Goal: Use online tool/utility: Utilize a website feature to perform a specific function

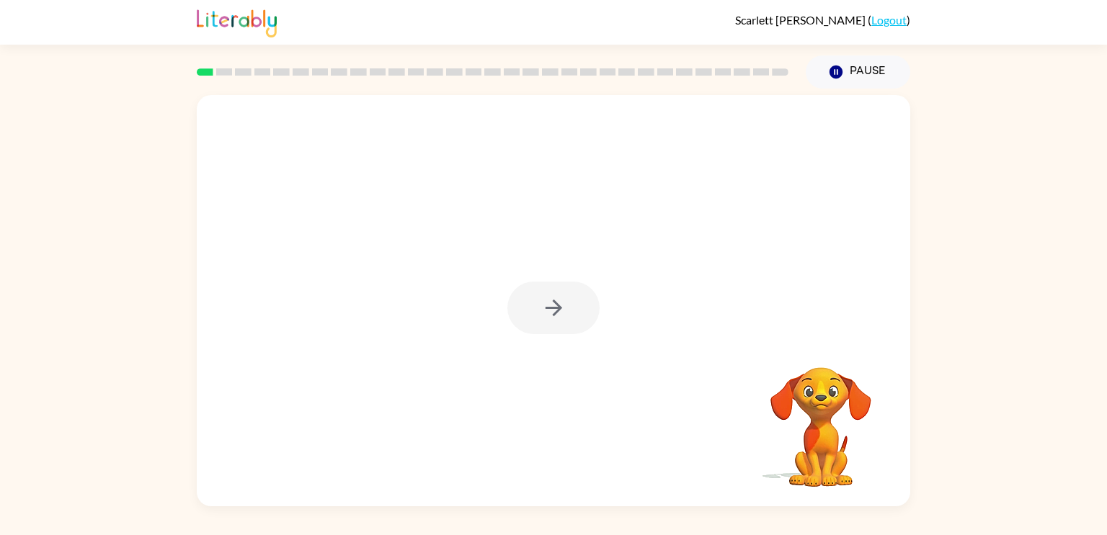
click at [538, 315] on div at bounding box center [553, 308] width 92 height 53
click at [561, 317] on div at bounding box center [553, 308] width 92 height 53
click at [578, 327] on button "button" at bounding box center [553, 308] width 92 height 53
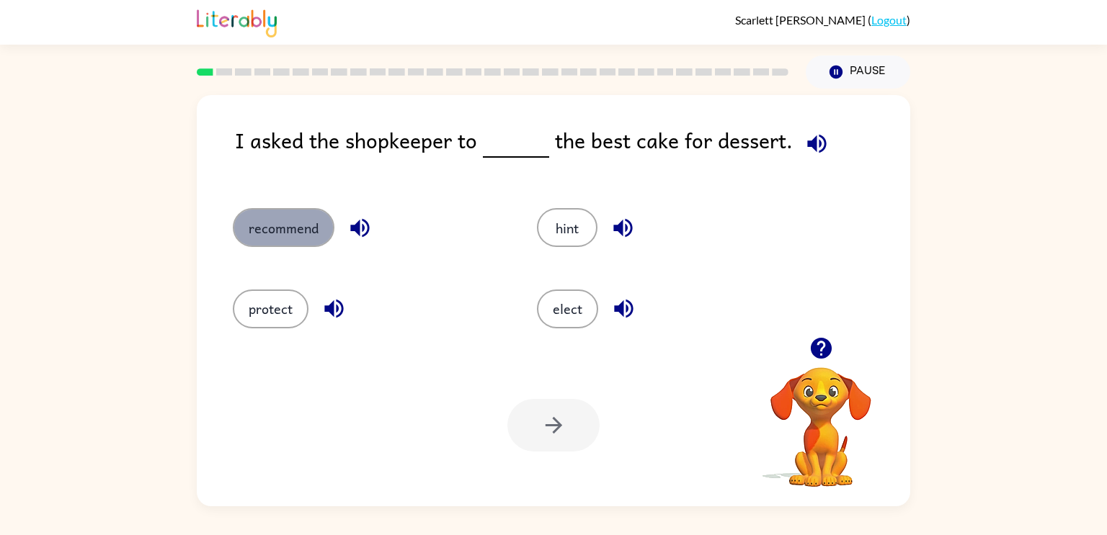
click at [306, 214] on button "recommend" at bounding box center [284, 227] width 102 height 39
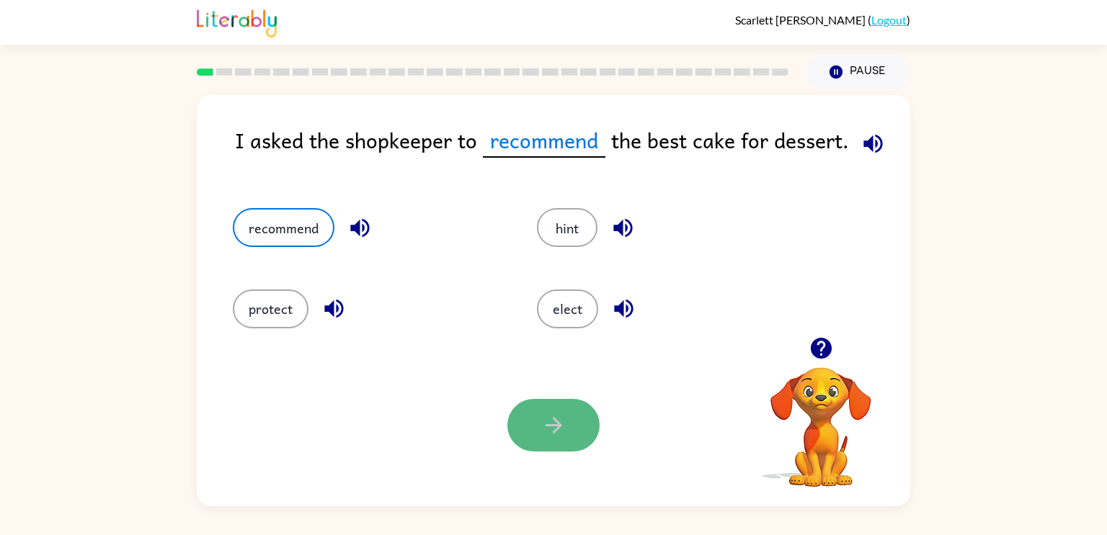
click at [563, 428] on icon "button" at bounding box center [553, 425] width 25 height 25
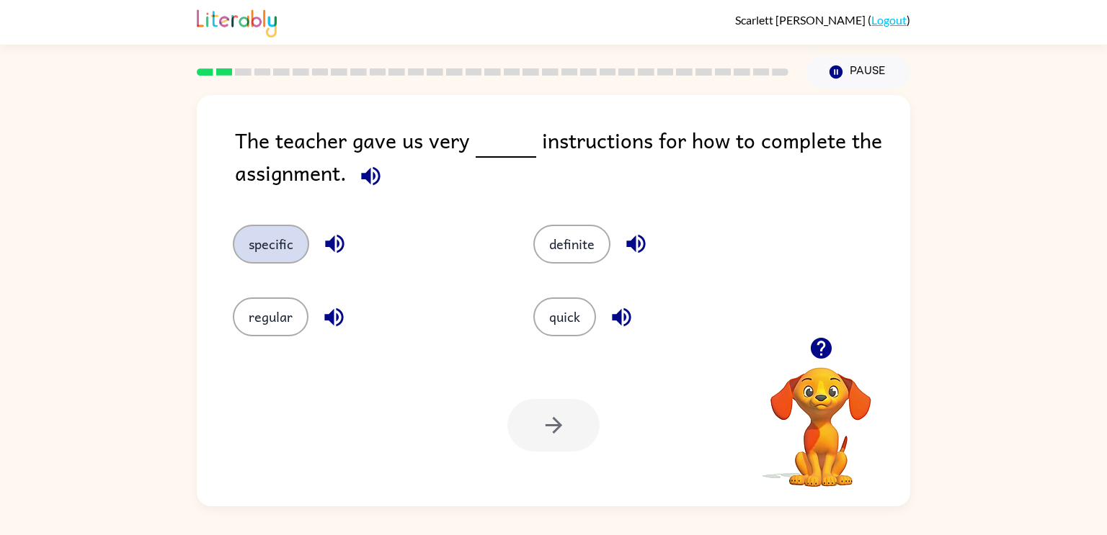
click at [271, 260] on button "specific" at bounding box center [271, 244] width 76 height 39
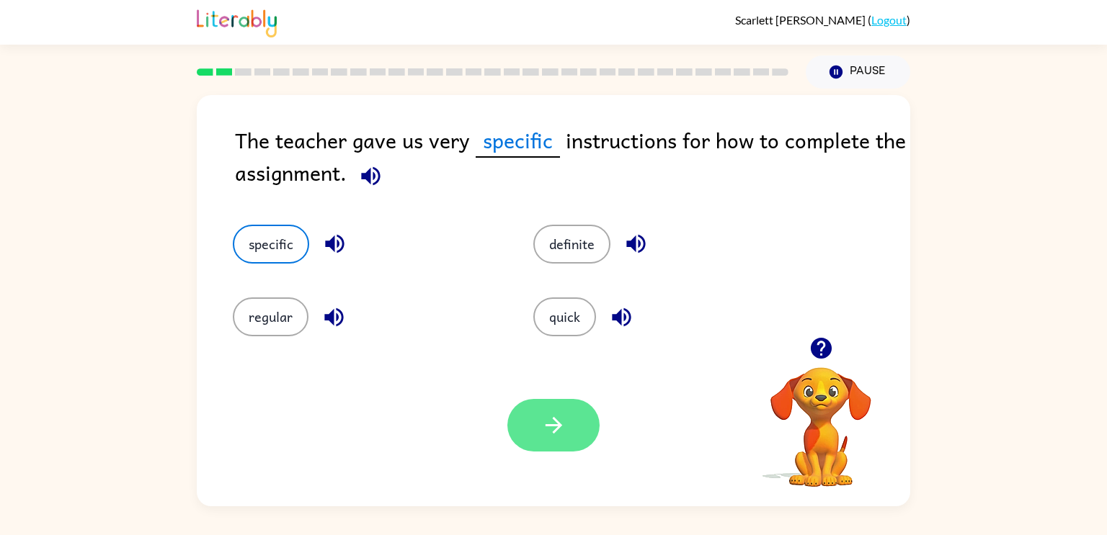
click at [576, 445] on button "button" at bounding box center [553, 425] width 92 height 53
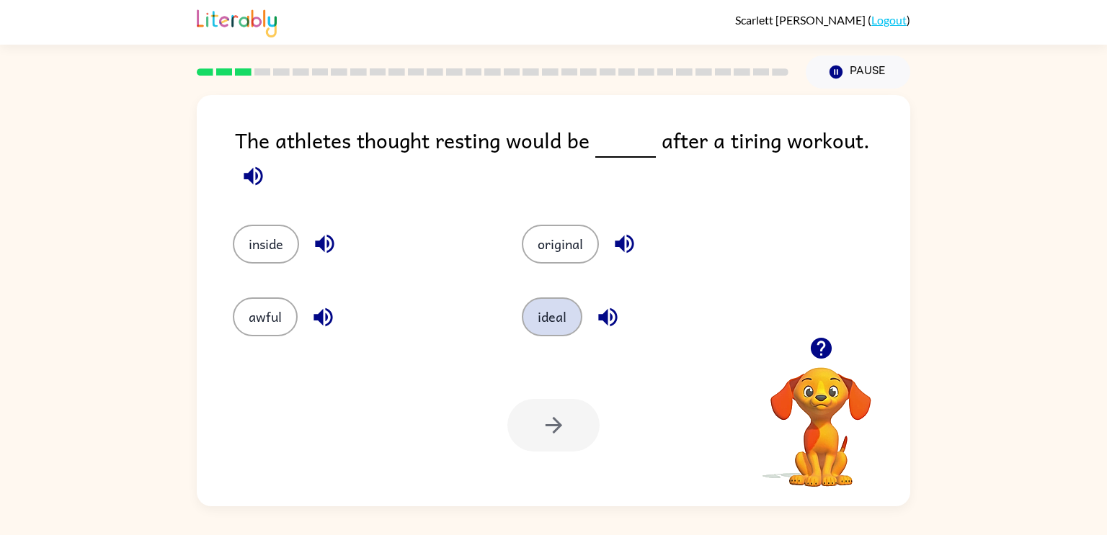
click at [547, 311] on button "ideal" at bounding box center [552, 317] width 61 height 39
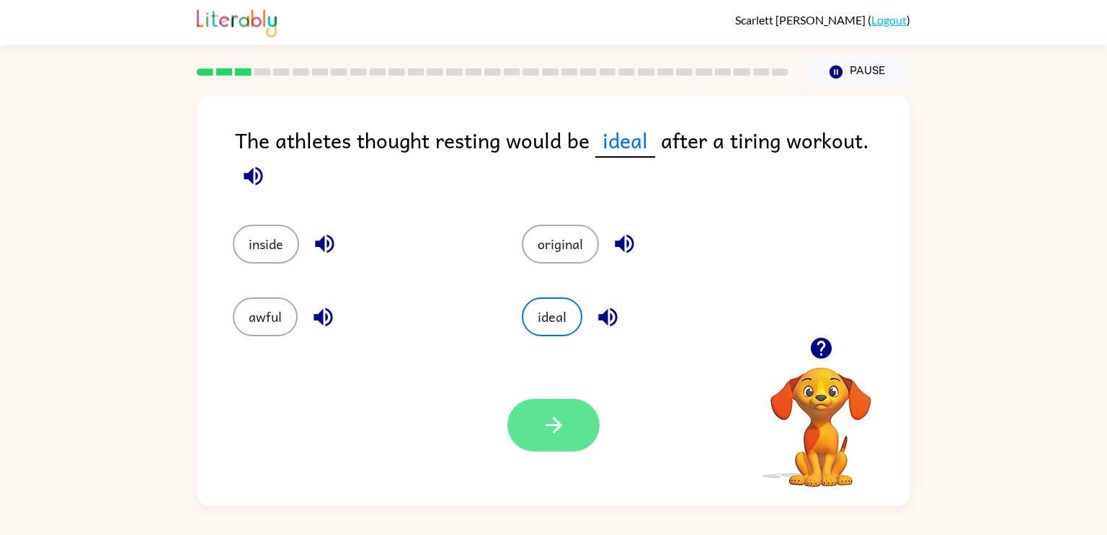
click at [553, 434] on icon "button" at bounding box center [553, 425] width 25 height 25
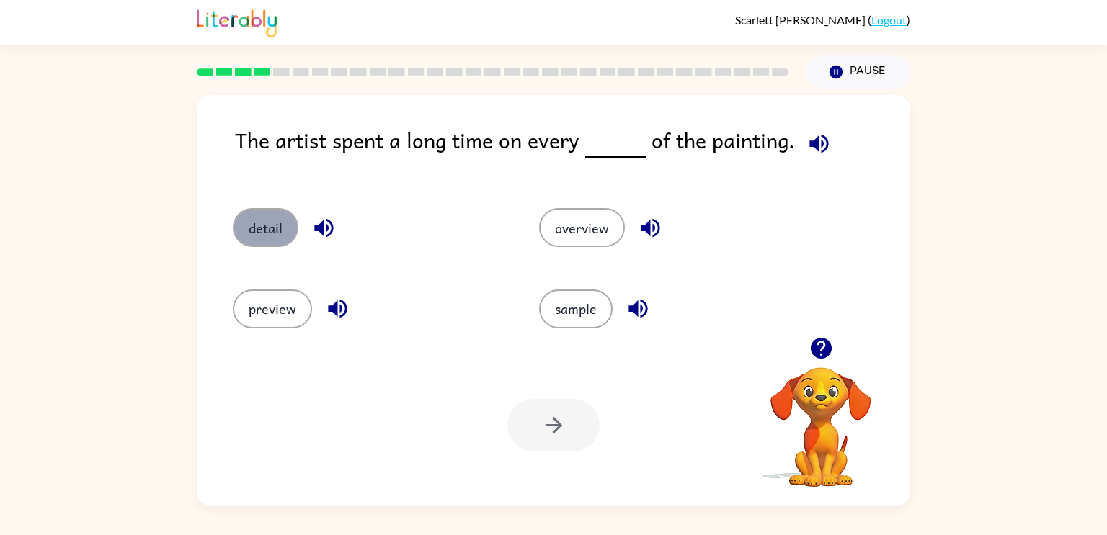
click at [280, 230] on button "detail" at bounding box center [266, 227] width 66 height 39
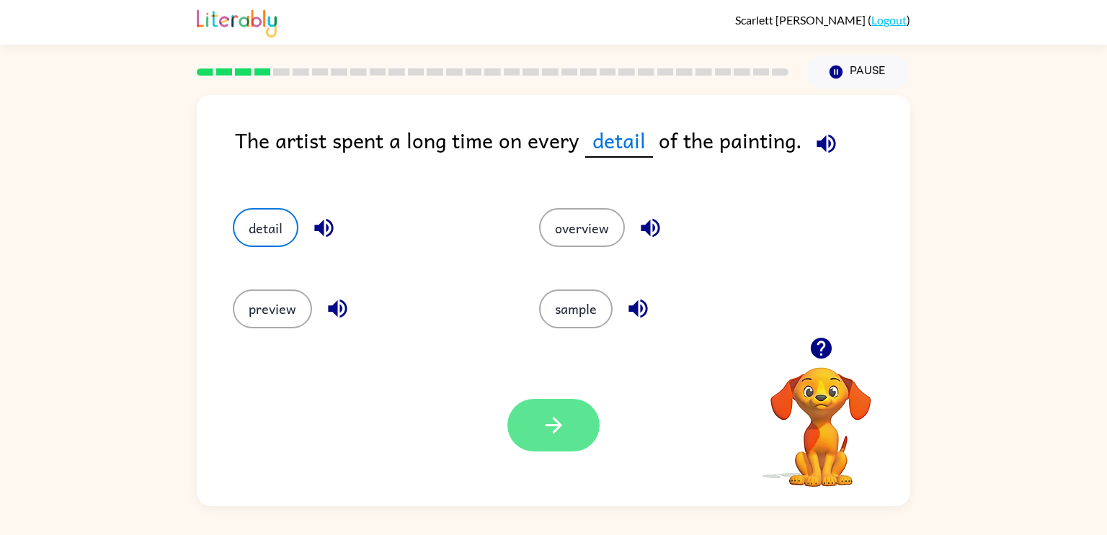
click at [532, 424] on button "button" at bounding box center [553, 425] width 92 height 53
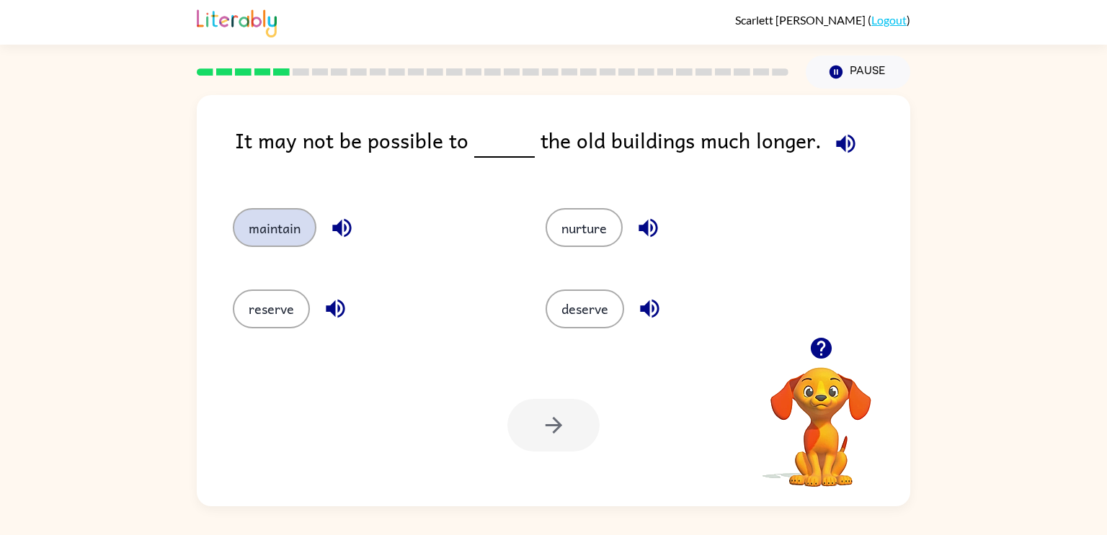
click at [300, 243] on button "maintain" at bounding box center [275, 227] width 84 height 39
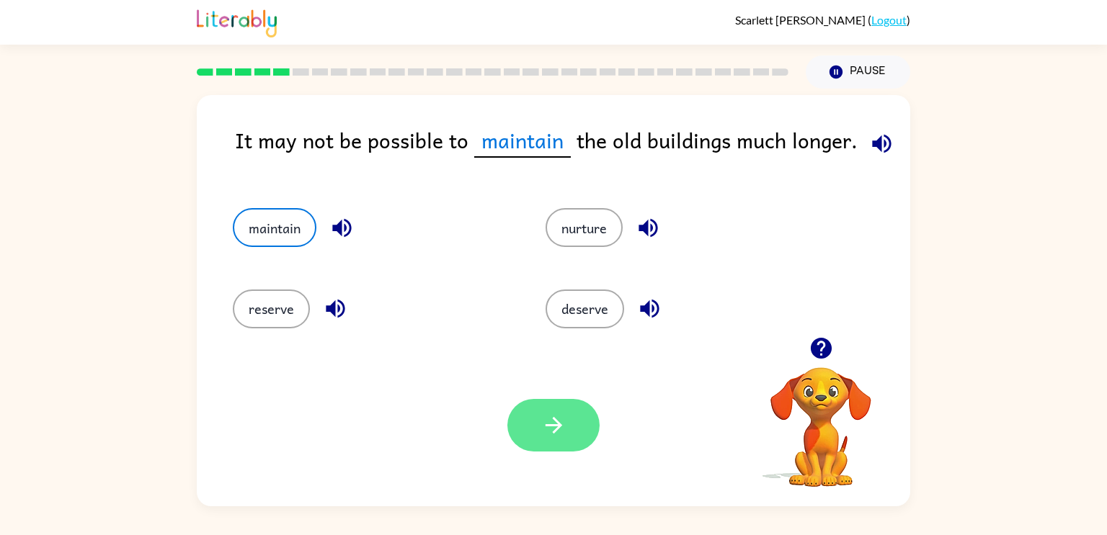
click at [576, 428] on button "button" at bounding box center [553, 425] width 92 height 53
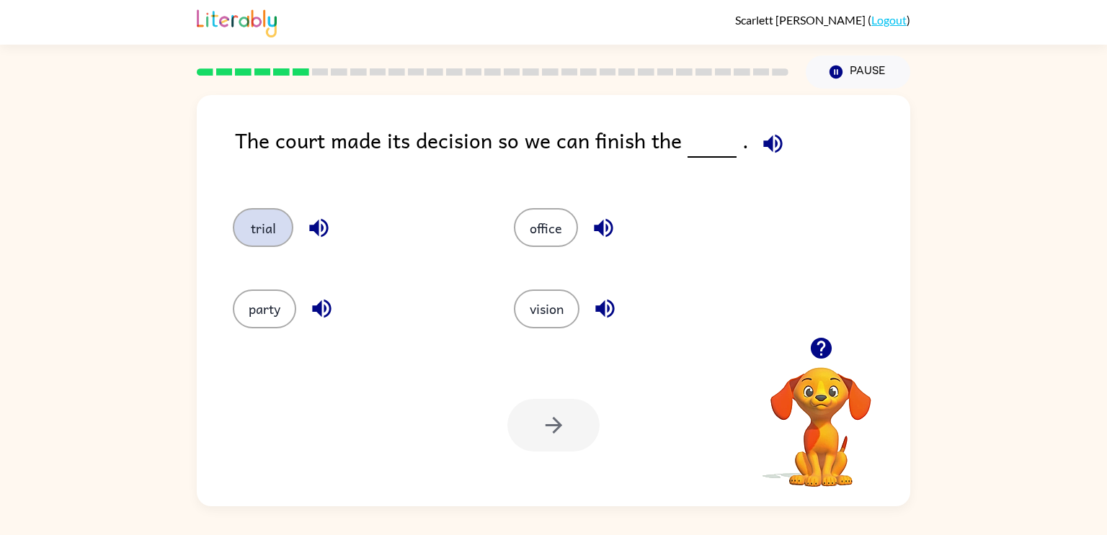
click at [270, 229] on button "trial" at bounding box center [263, 227] width 61 height 39
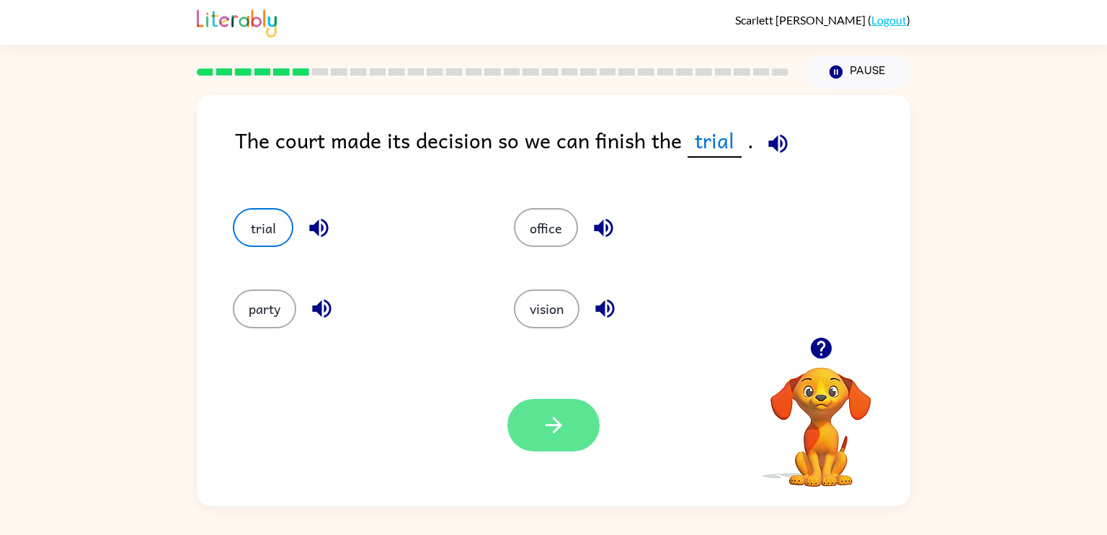
click at [548, 428] on icon "button" at bounding box center [553, 425] width 25 height 25
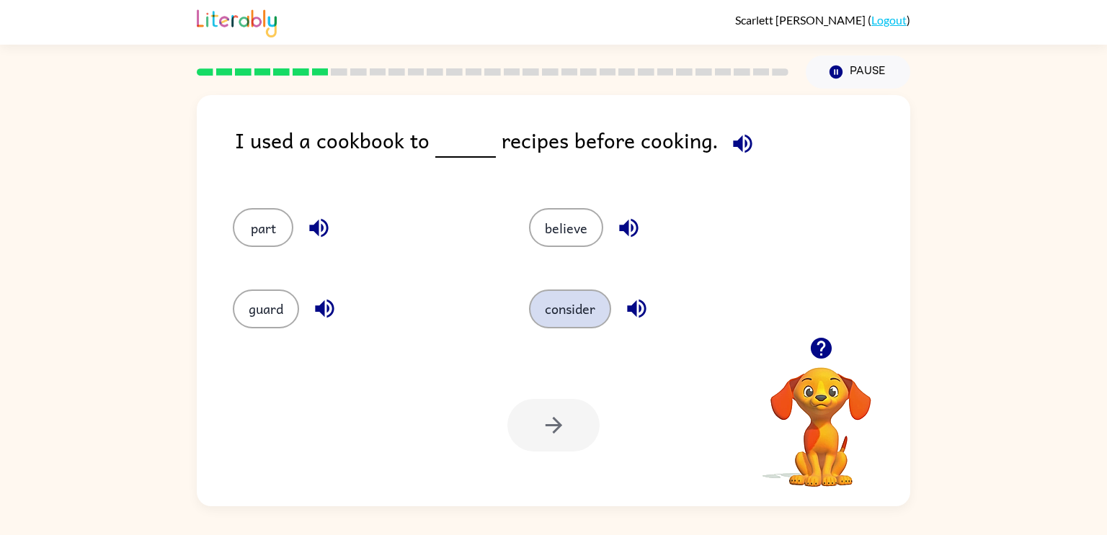
click at [586, 321] on button "consider" at bounding box center [570, 309] width 82 height 39
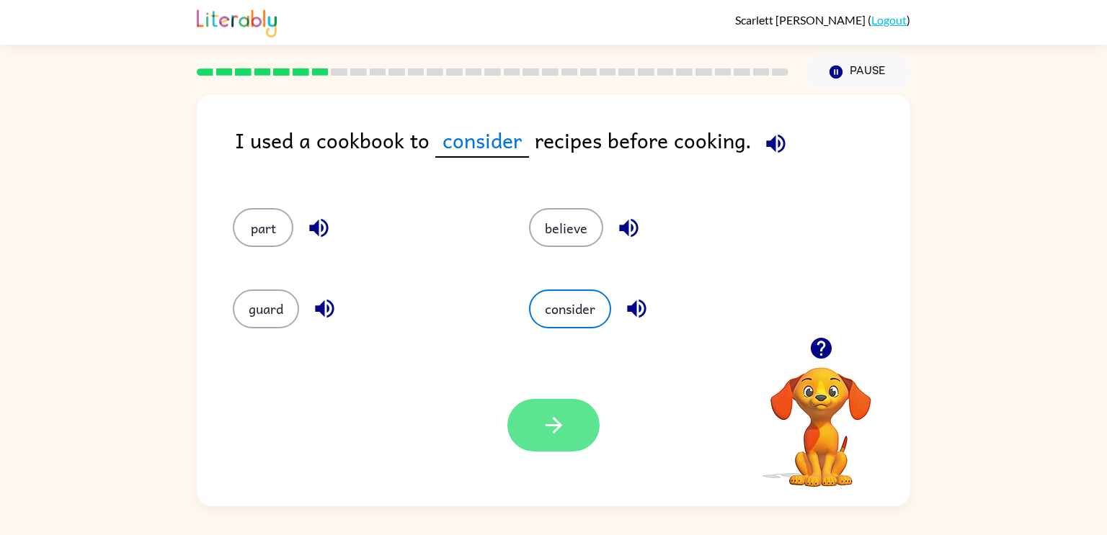
click at [558, 435] on icon "button" at bounding box center [553, 425] width 25 height 25
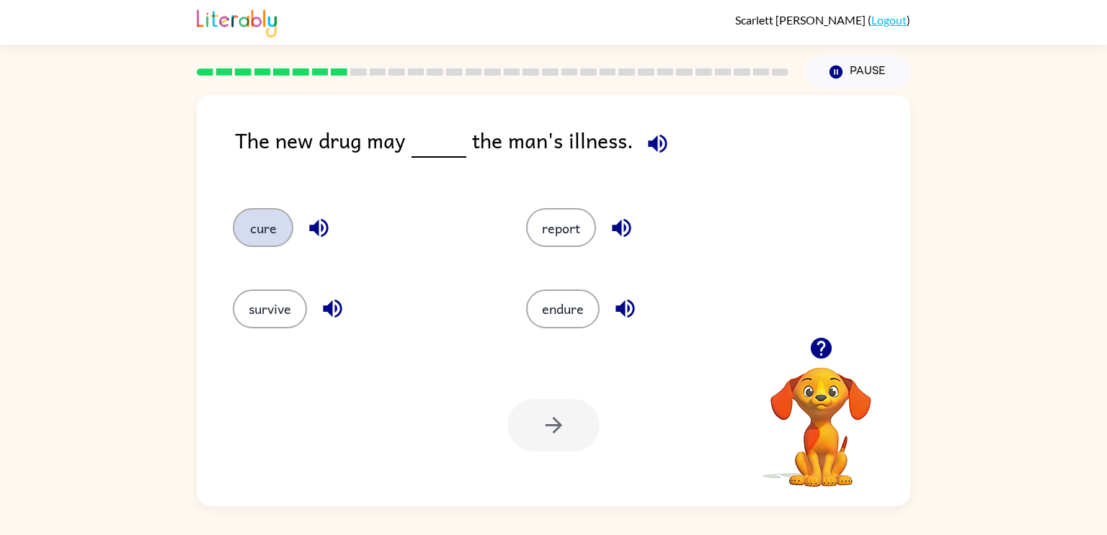
click at [249, 231] on button "cure" at bounding box center [263, 227] width 61 height 39
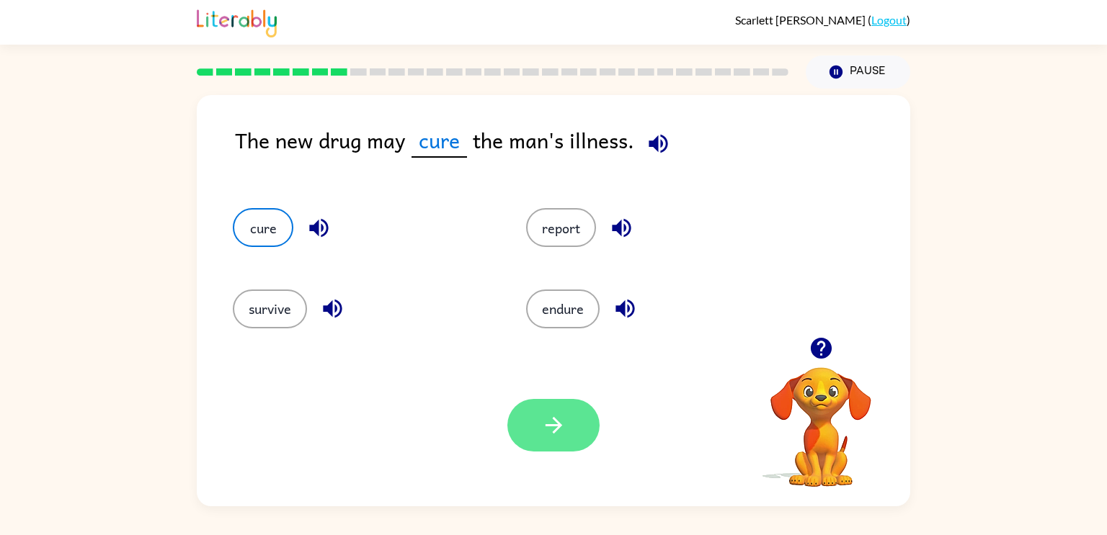
click at [538, 447] on button "button" at bounding box center [553, 425] width 92 height 53
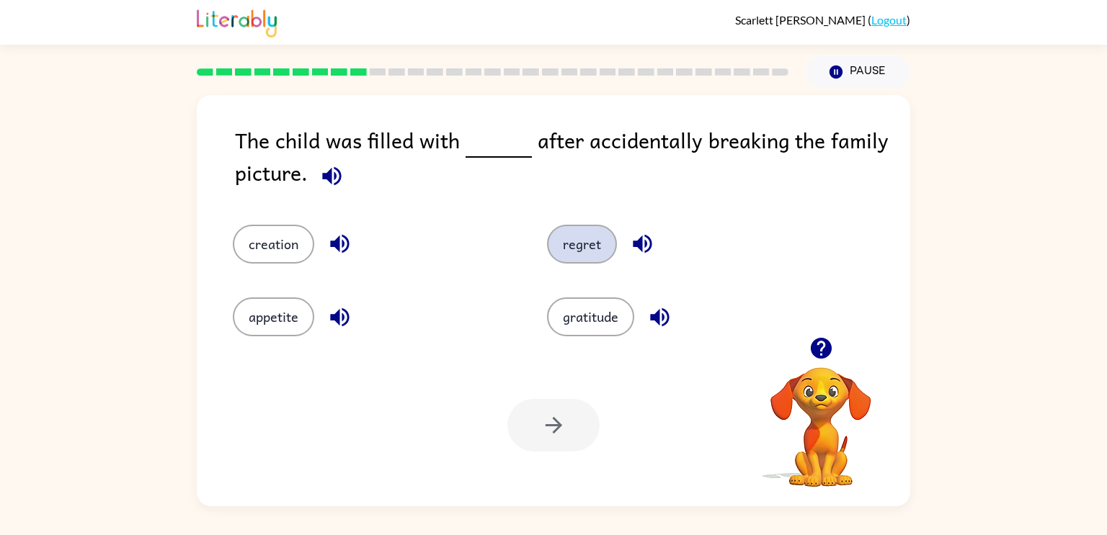
click at [571, 241] on button "regret" at bounding box center [582, 244] width 70 height 39
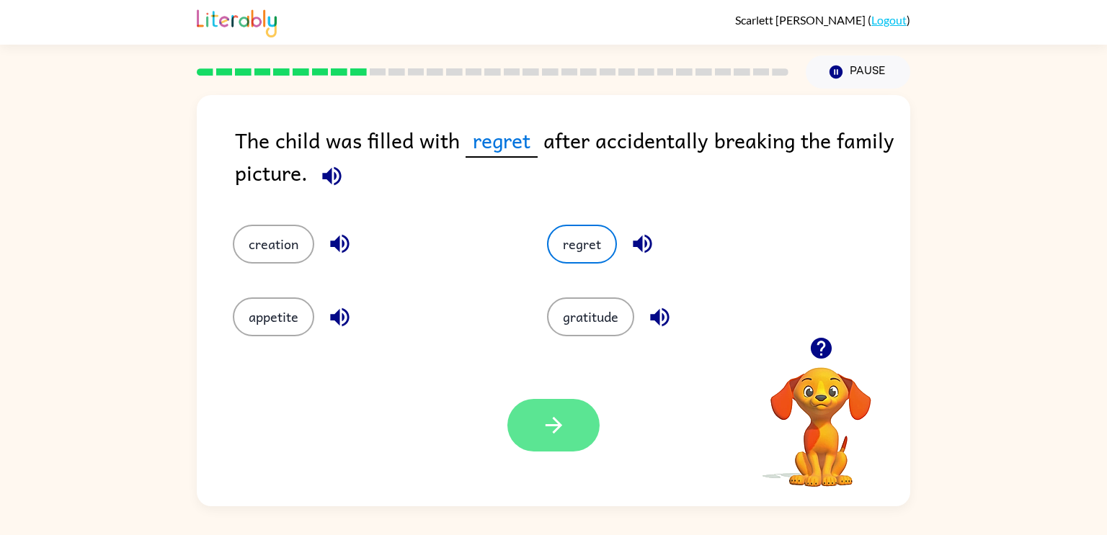
click at [575, 437] on button "button" at bounding box center [553, 425] width 92 height 53
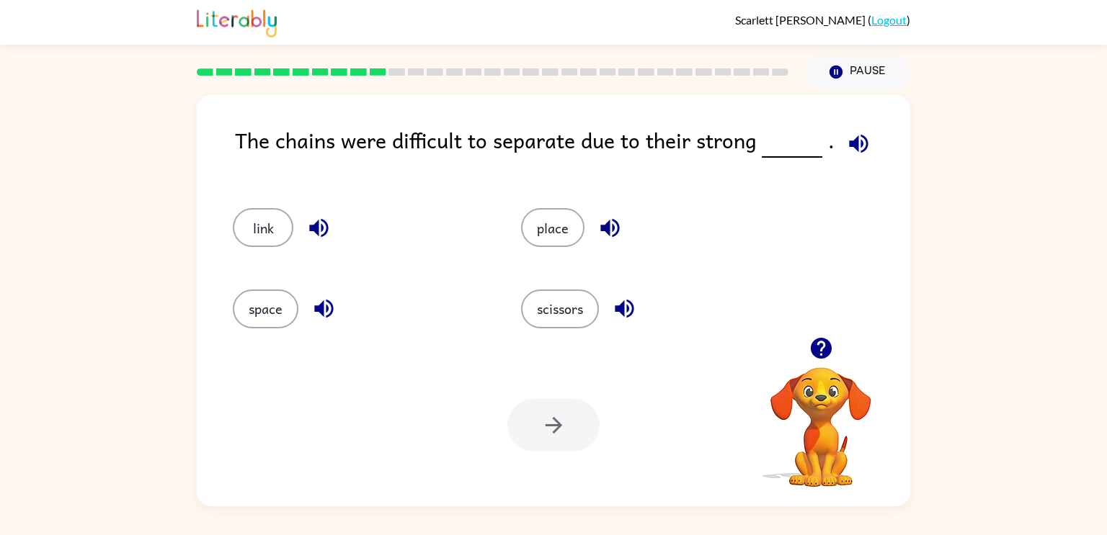
click at [257, 197] on div "link" at bounding box center [349, 221] width 288 height 81
click at [265, 229] on button "link" at bounding box center [263, 227] width 61 height 39
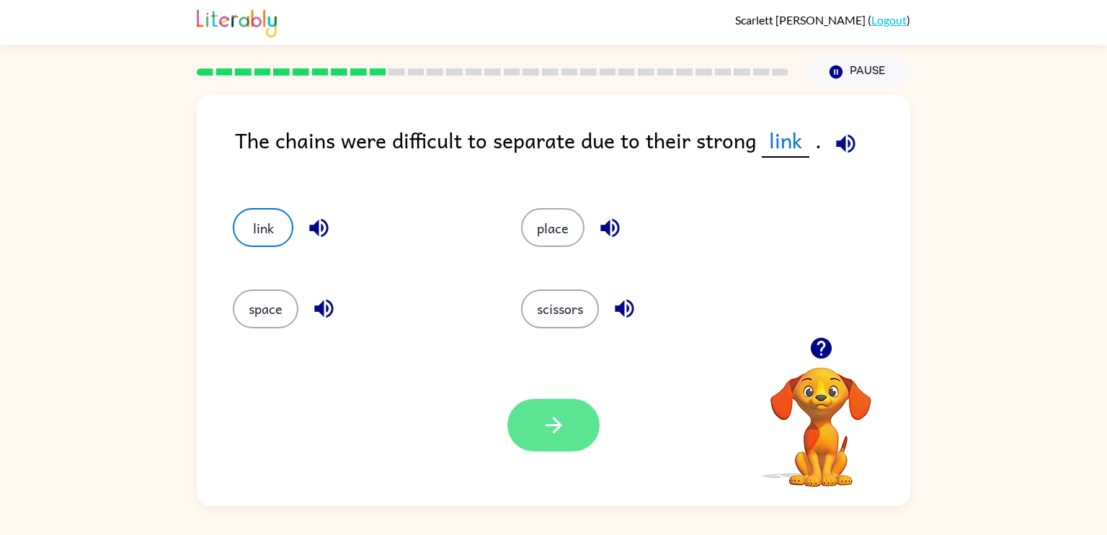
click at [533, 432] on button "button" at bounding box center [553, 425] width 92 height 53
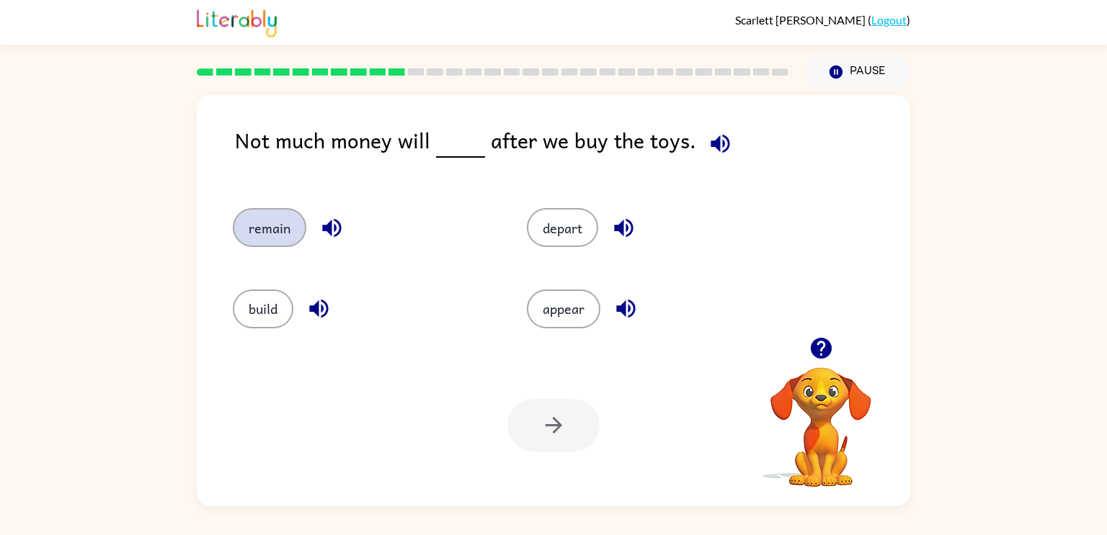
click at [277, 232] on button "remain" at bounding box center [269, 227] width 73 height 39
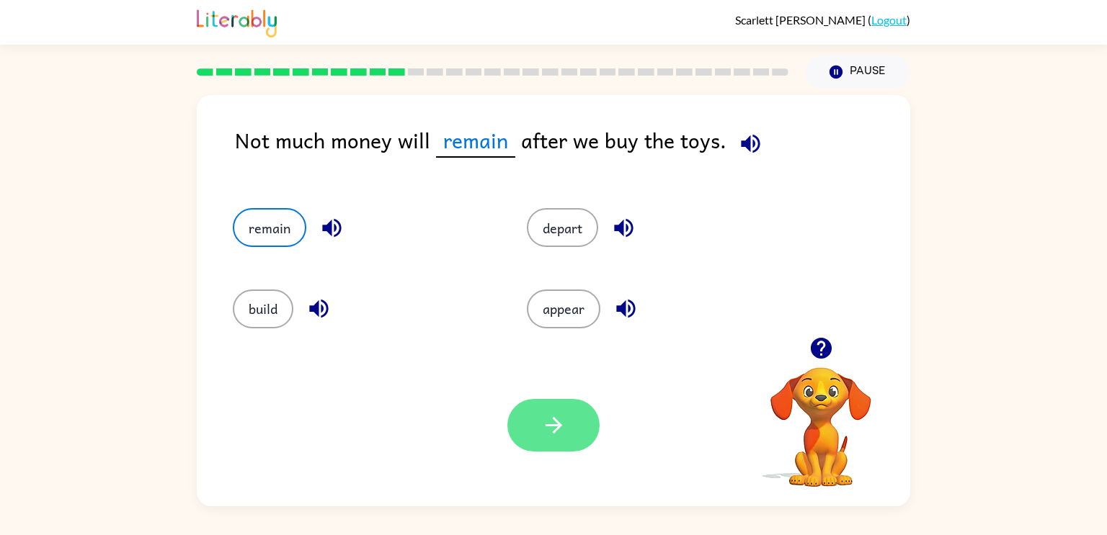
click at [543, 446] on button "button" at bounding box center [553, 425] width 92 height 53
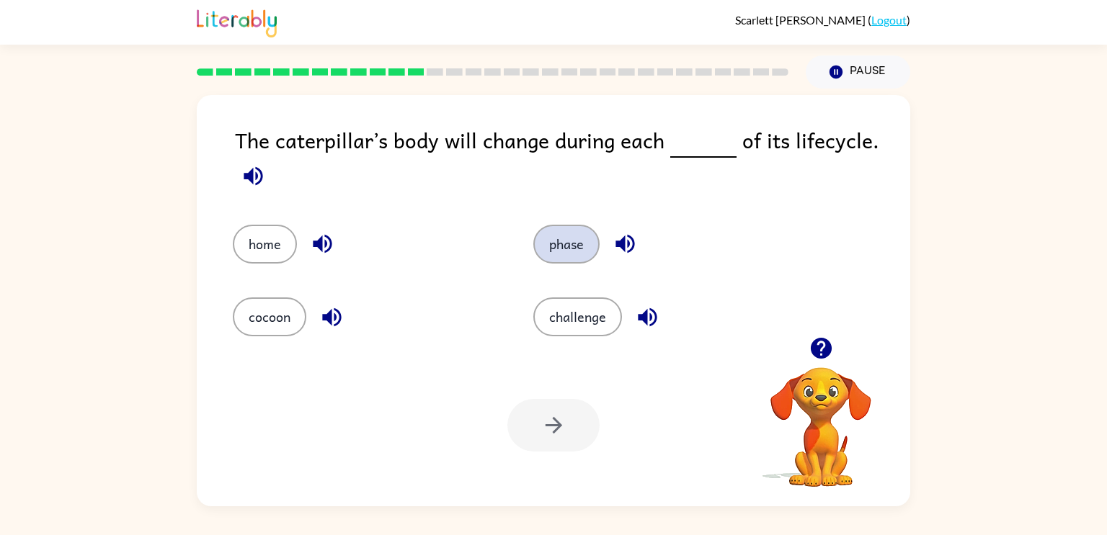
click at [561, 257] on button "phase" at bounding box center [566, 244] width 66 height 39
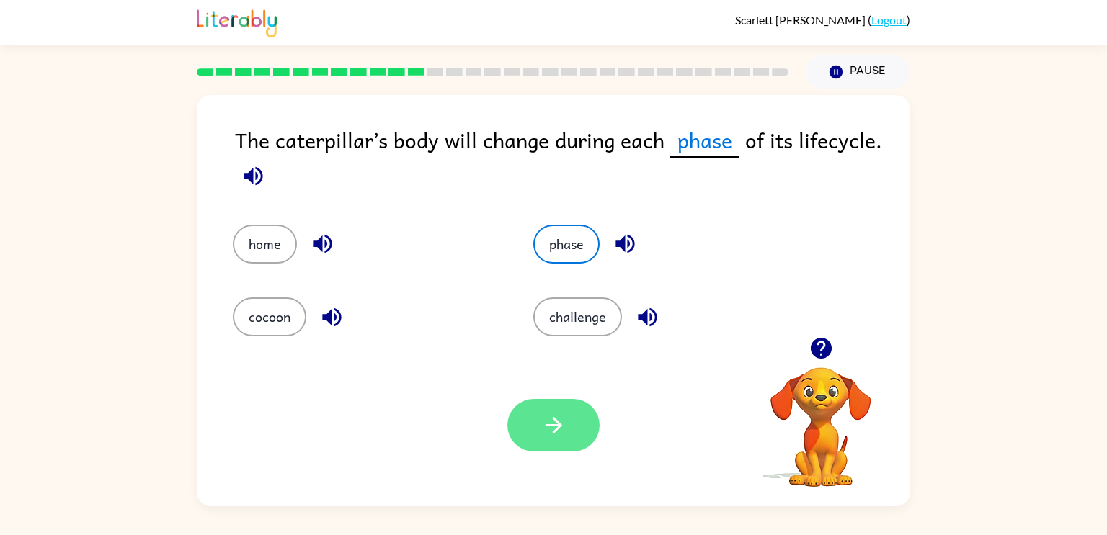
click at [543, 449] on button "button" at bounding box center [553, 425] width 92 height 53
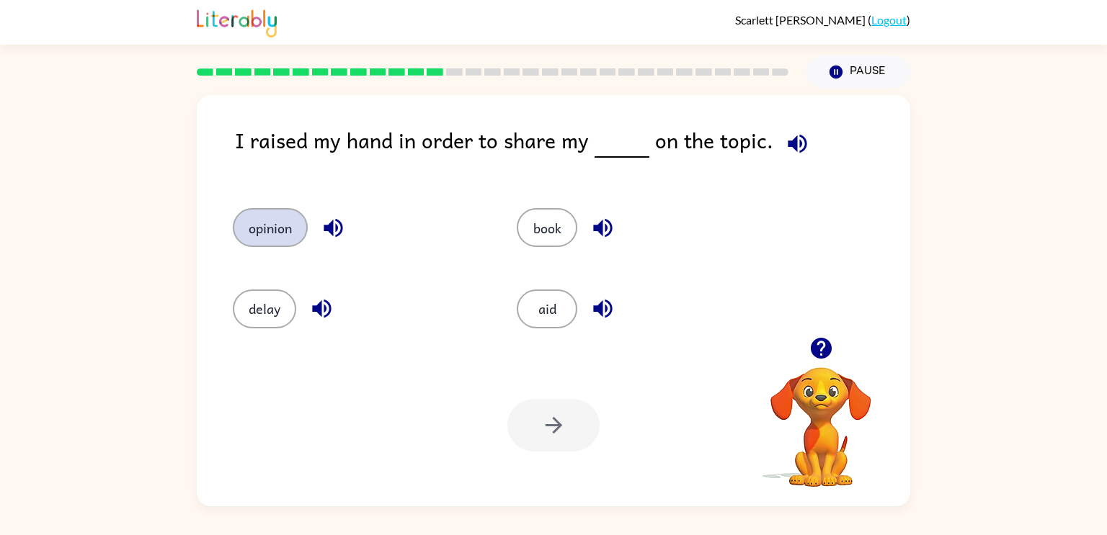
click at [259, 236] on button "opinion" at bounding box center [270, 227] width 75 height 39
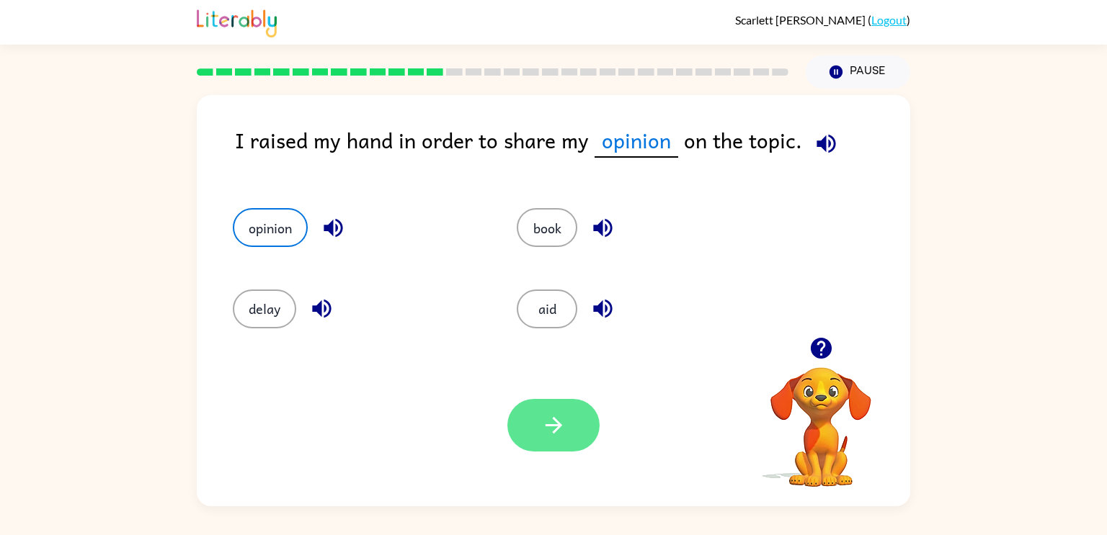
click at [543, 438] on button "button" at bounding box center [553, 425] width 92 height 53
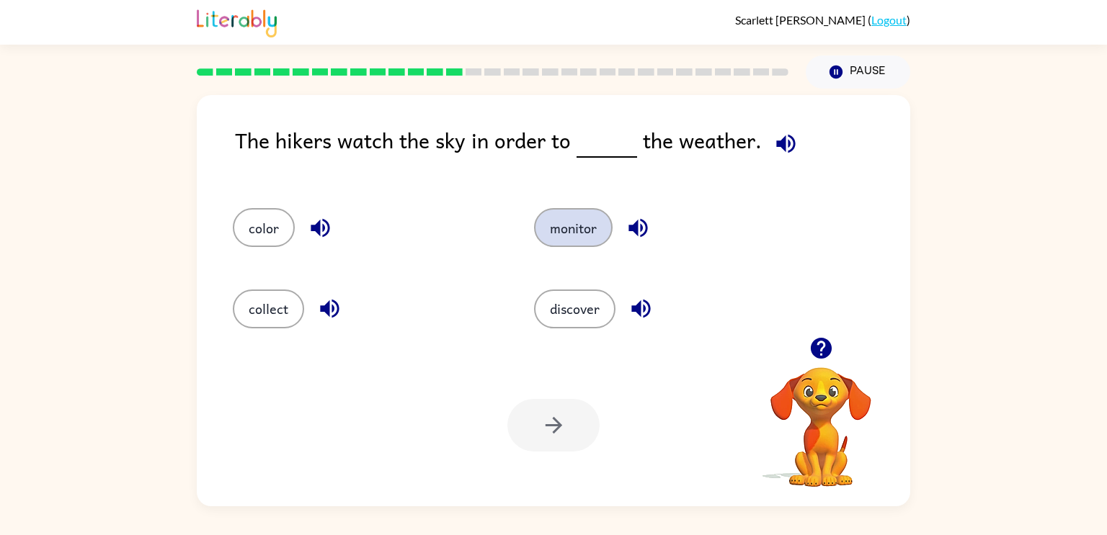
click at [560, 226] on button "monitor" at bounding box center [573, 227] width 79 height 39
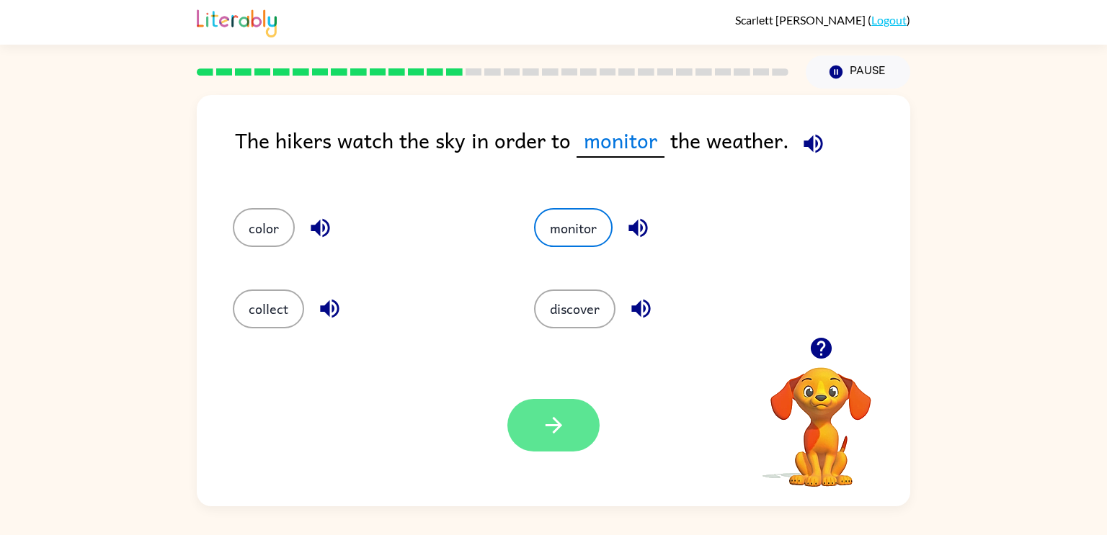
click at [561, 429] on icon "button" at bounding box center [553, 425] width 25 height 25
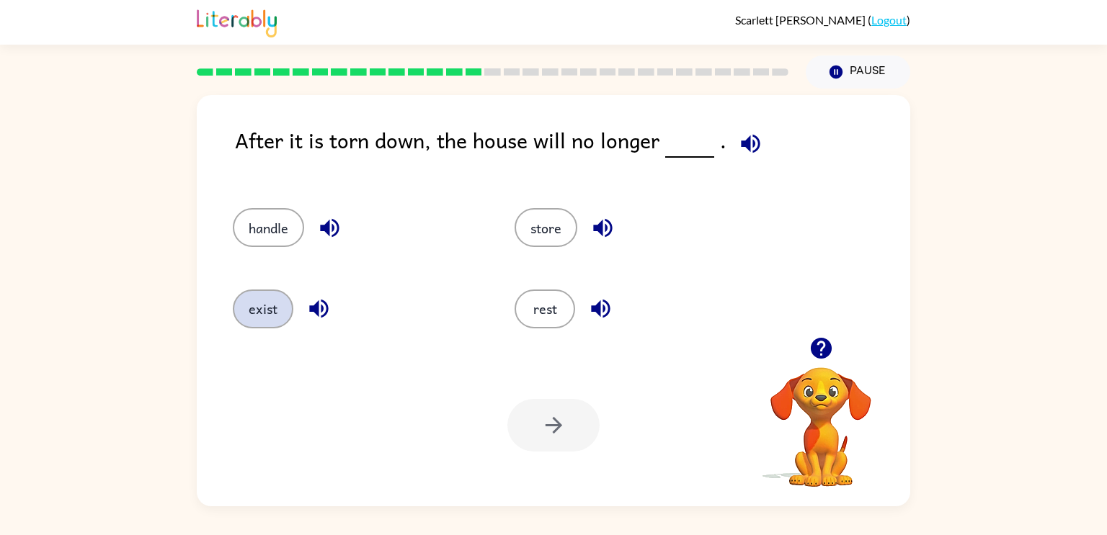
click at [261, 313] on button "exist" at bounding box center [263, 309] width 61 height 39
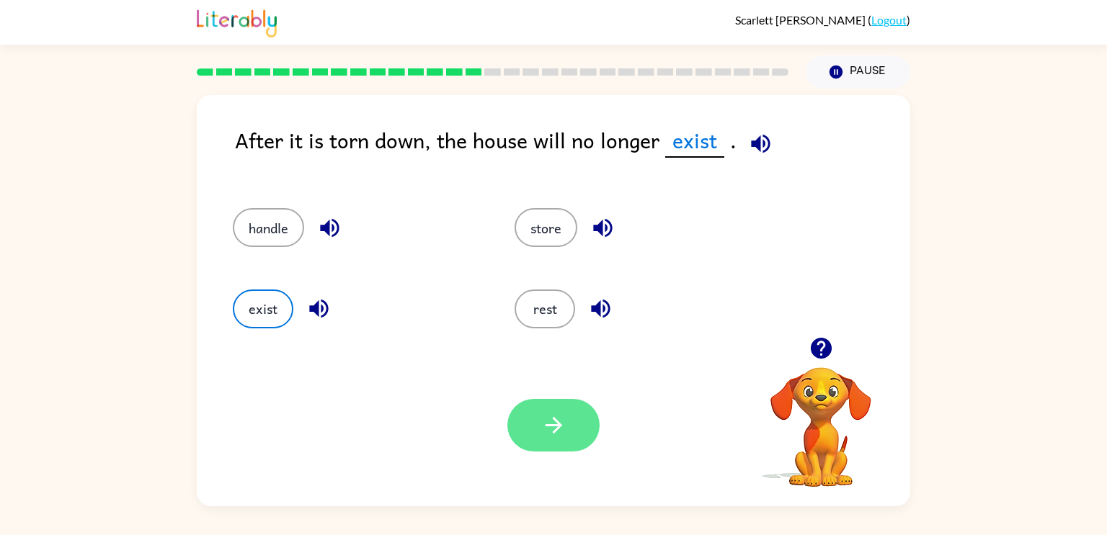
click at [558, 442] on button "button" at bounding box center [553, 425] width 92 height 53
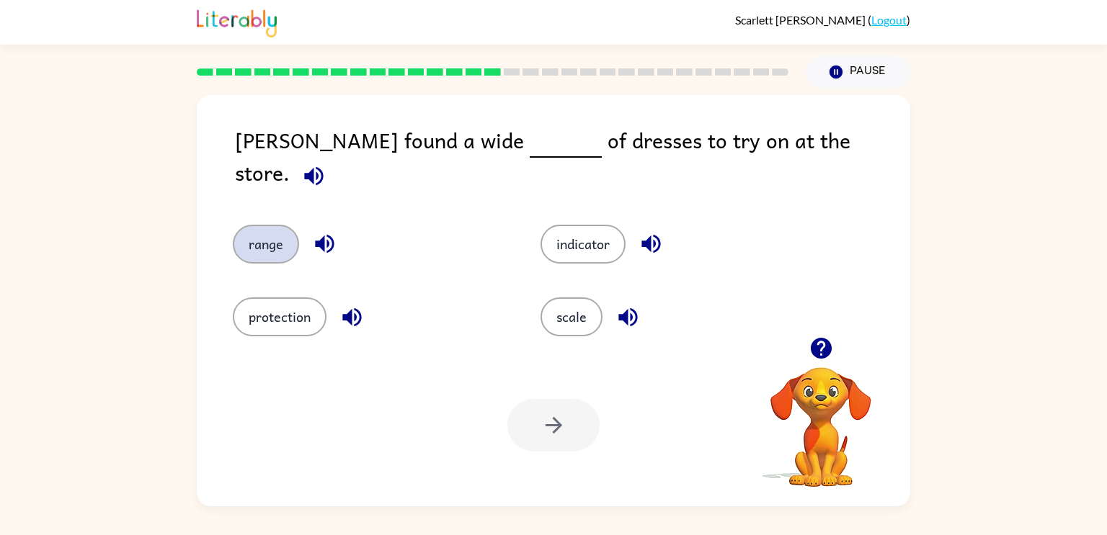
click at [269, 244] on button "range" at bounding box center [266, 244] width 66 height 39
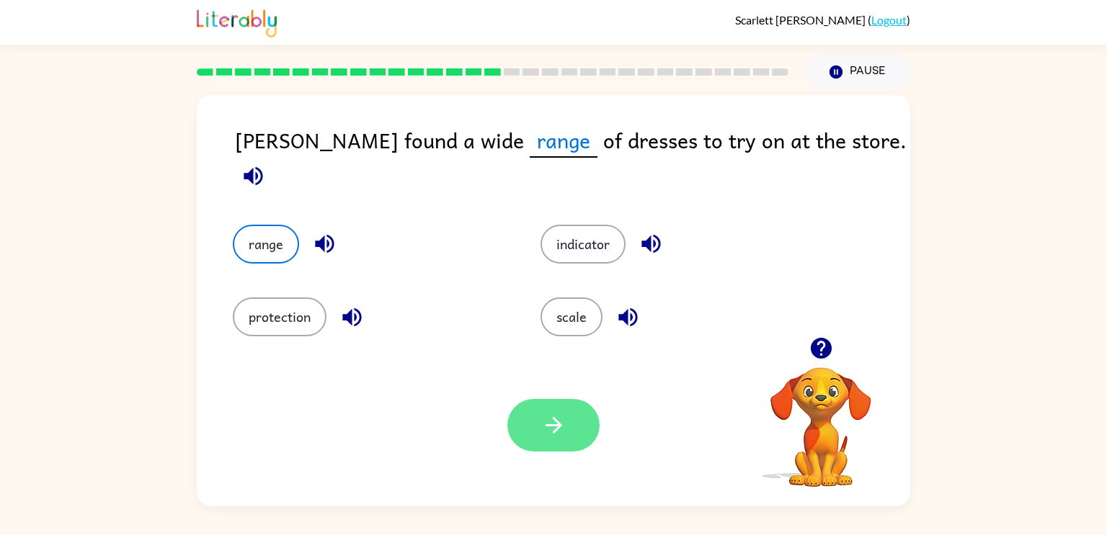
click at [530, 424] on button "button" at bounding box center [553, 425] width 92 height 53
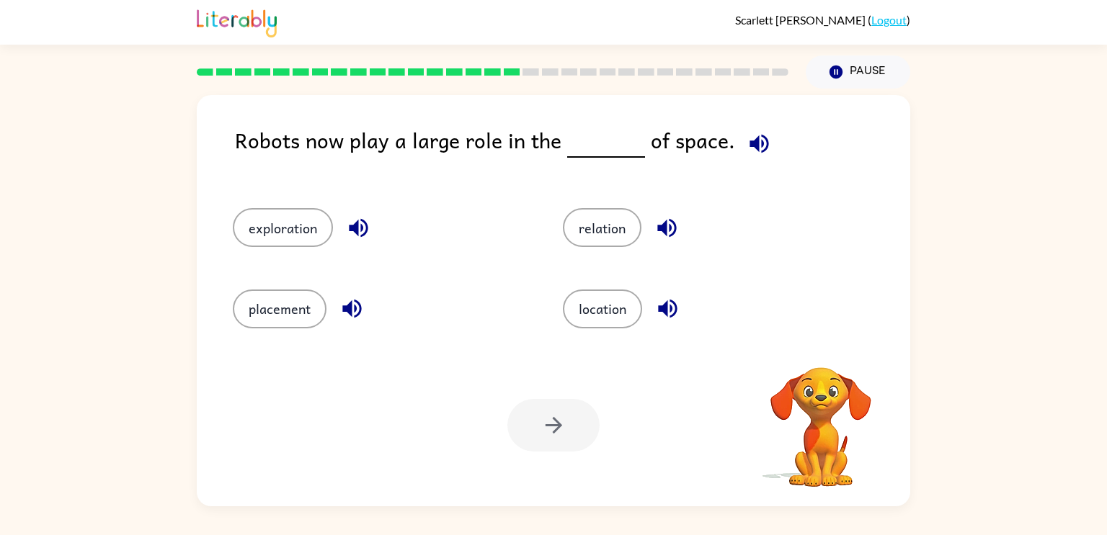
click at [541, 439] on div at bounding box center [553, 425] width 92 height 53
click at [300, 299] on button "placement" at bounding box center [280, 309] width 94 height 39
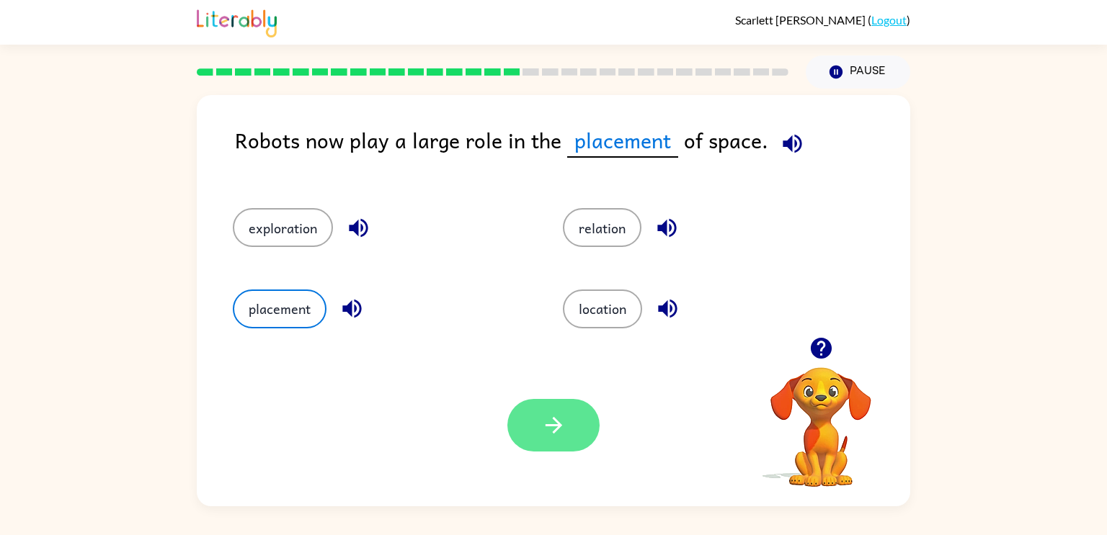
click at [550, 421] on icon "button" at bounding box center [553, 425] width 25 height 25
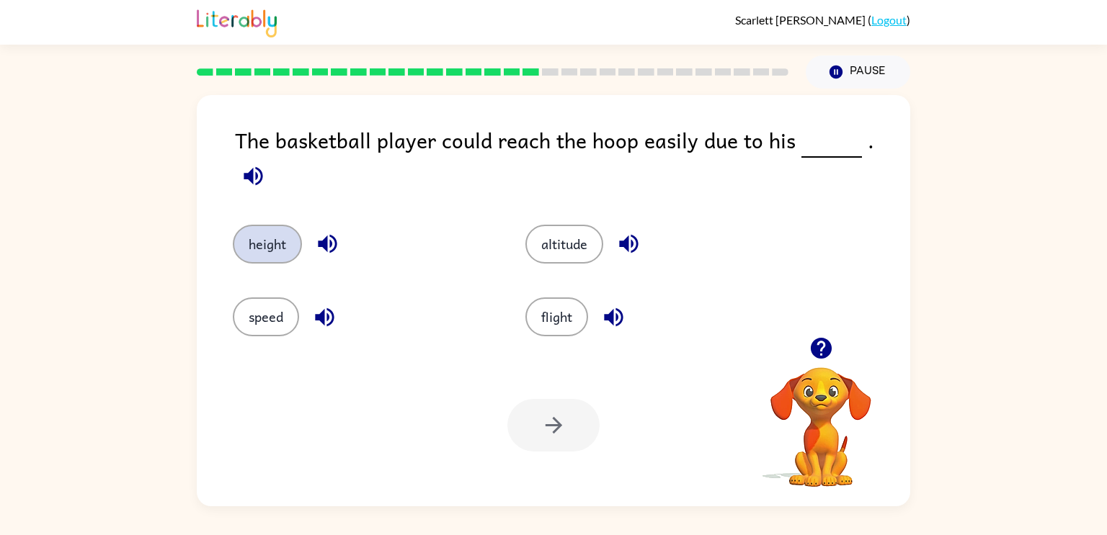
click at [233, 226] on button "height" at bounding box center [267, 244] width 69 height 39
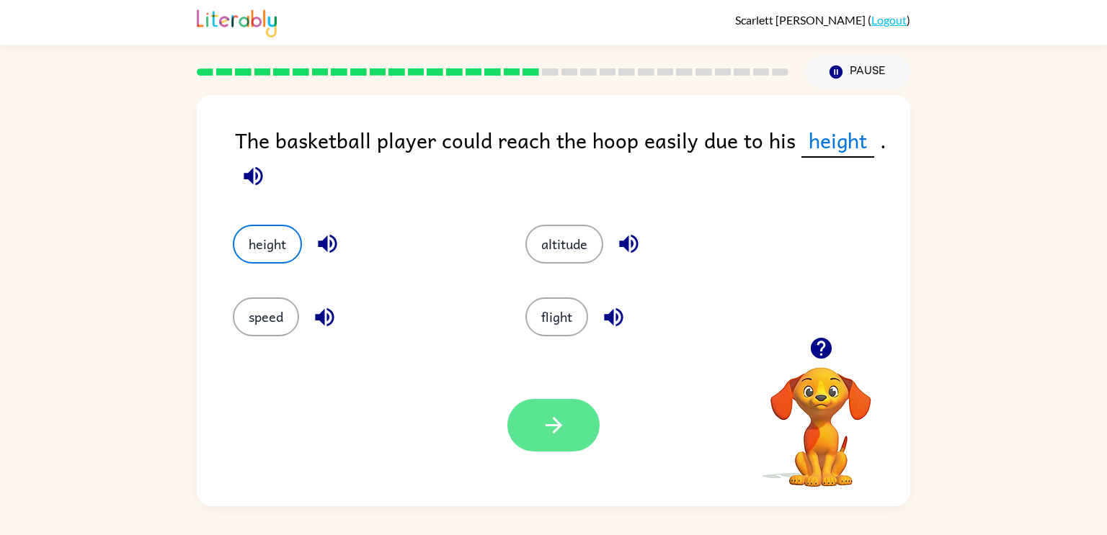
click at [537, 418] on button "button" at bounding box center [553, 425] width 92 height 53
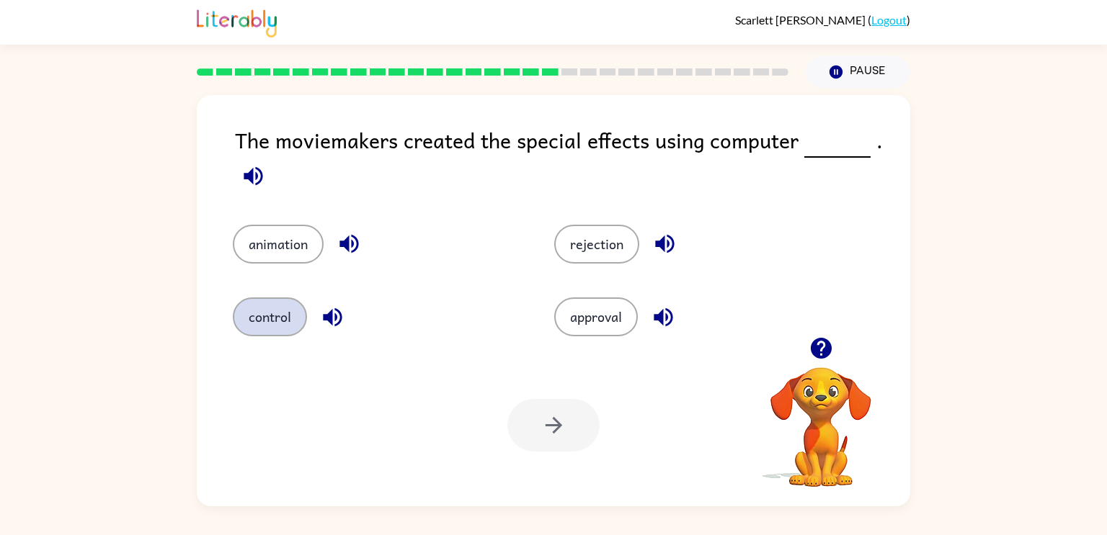
click at [267, 321] on button "control" at bounding box center [270, 317] width 74 height 39
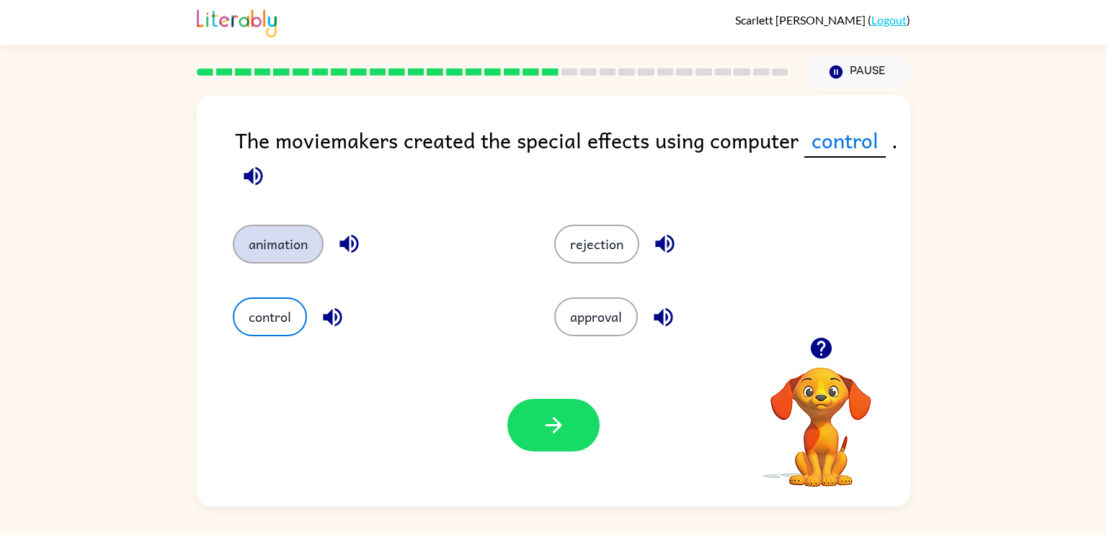
click at [287, 235] on button "animation" at bounding box center [278, 244] width 91 height 39
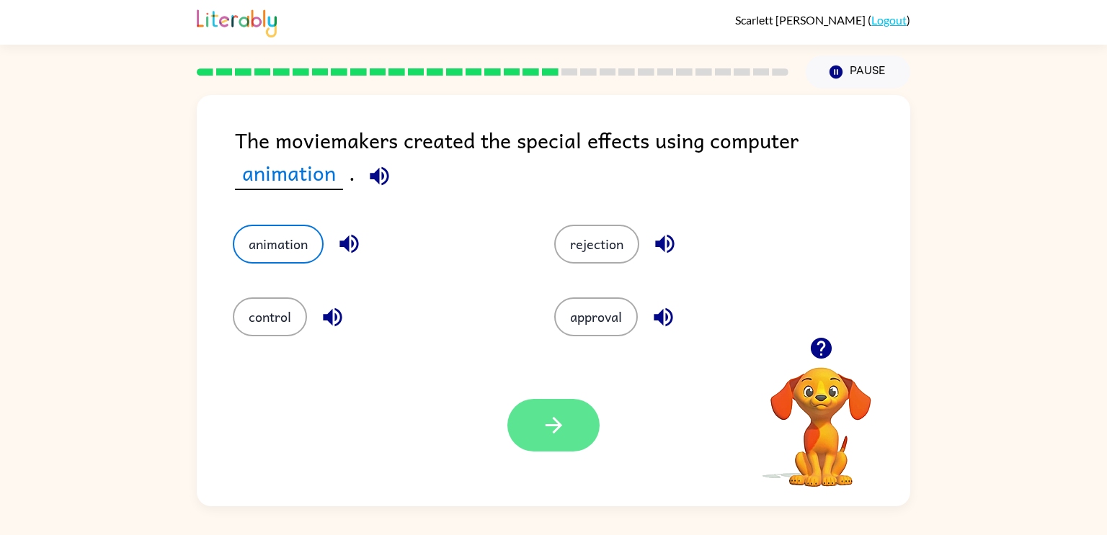
click at [556, 432] on icon "button" at bounding box center [553, 425] width 17 height 17
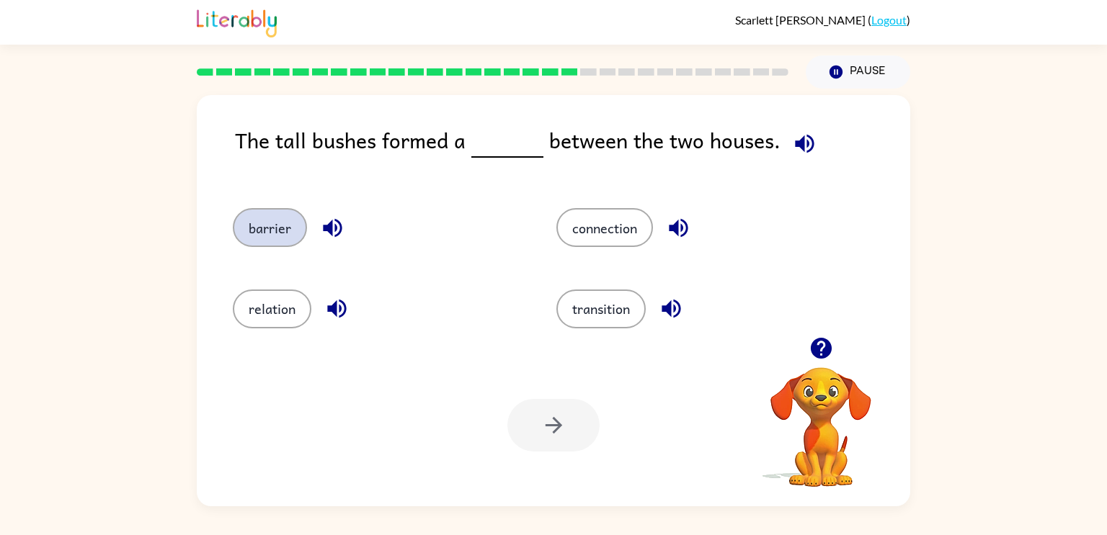
click at [270, 236] on button "barrier" at bounding box center [270, 227] width 74 height 39
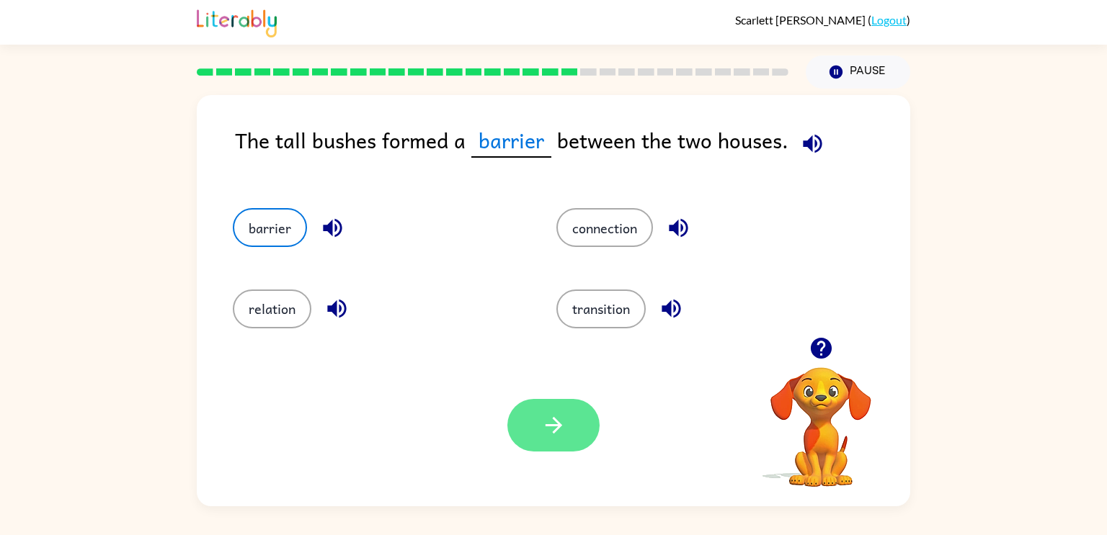
click at [559, 436] on icon "button" at bounding box center [553, 425] width 25 height 25
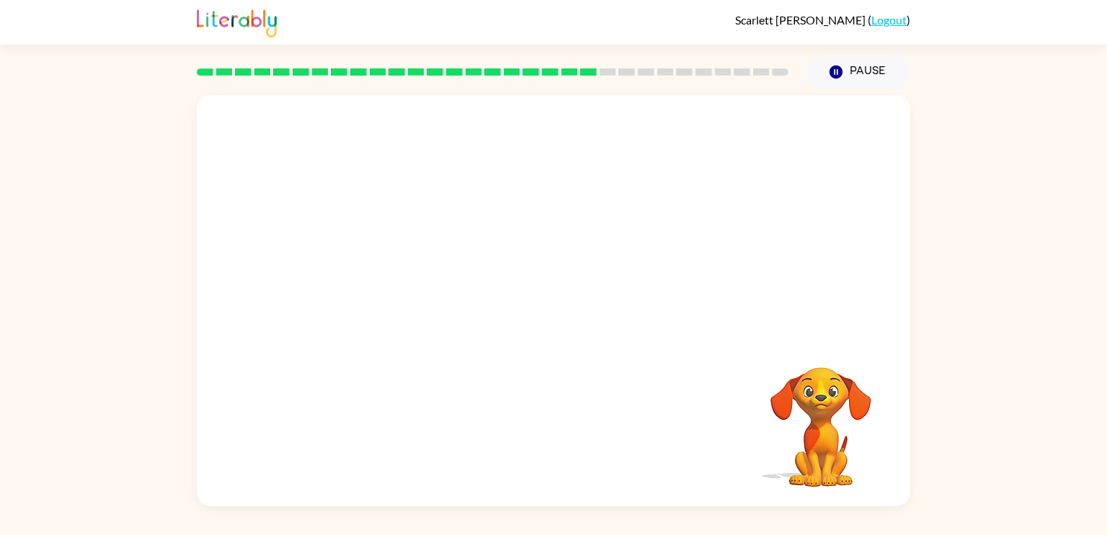
click at [617, 308] on div at bounding box center [553, 216] width 713 height 242
click at [614, 319] on div at bounding box center [553, 216] width 713 height 242
click at [615, 330] on div at bounding box center [553, 216] width 713 height 242
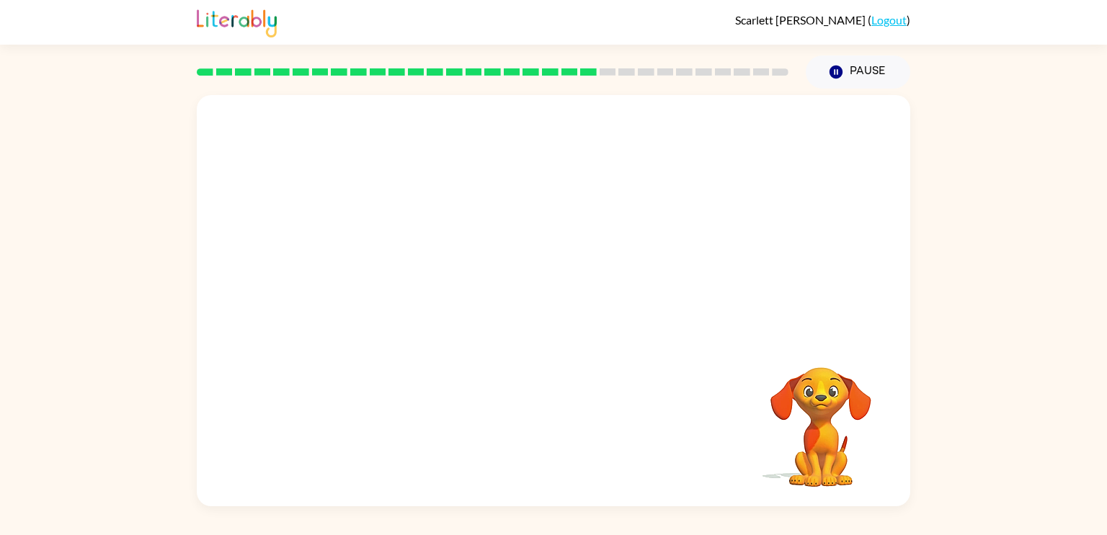
click at [615, 330] on div at bounding box center [553, 216] width 713 height 242
click at [616, 344] on div "Your browser must support playing .mp4 files to use Literably. Please try using…" at bounding box center [553, 300] width 713 height 411
click at [571, 324] on button "button" at bounding box center [553, 308] width 92 height 53
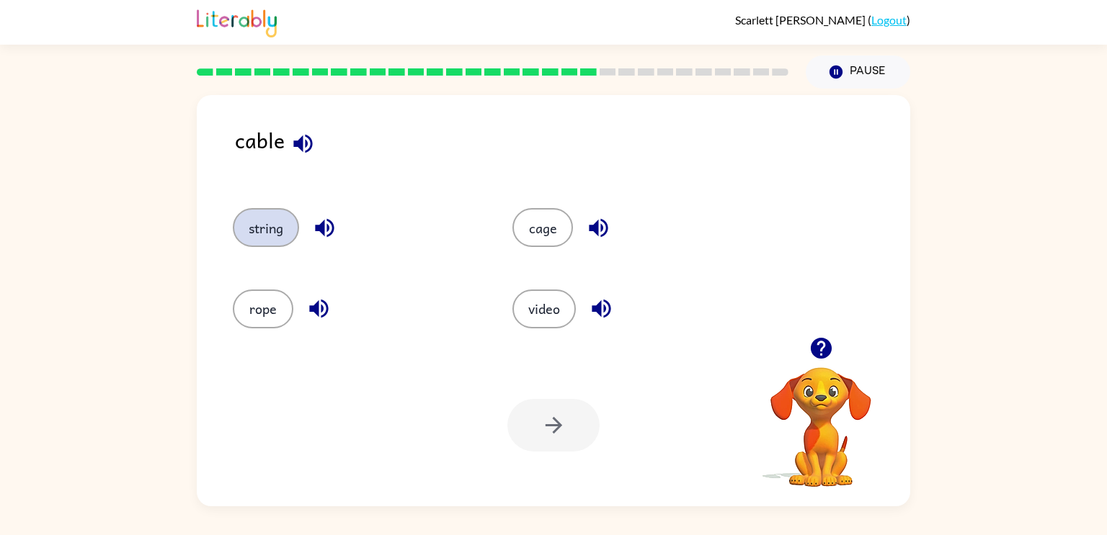
click at [261, 234] on button "string" at bounding box center [266, 227] width 66 height 39
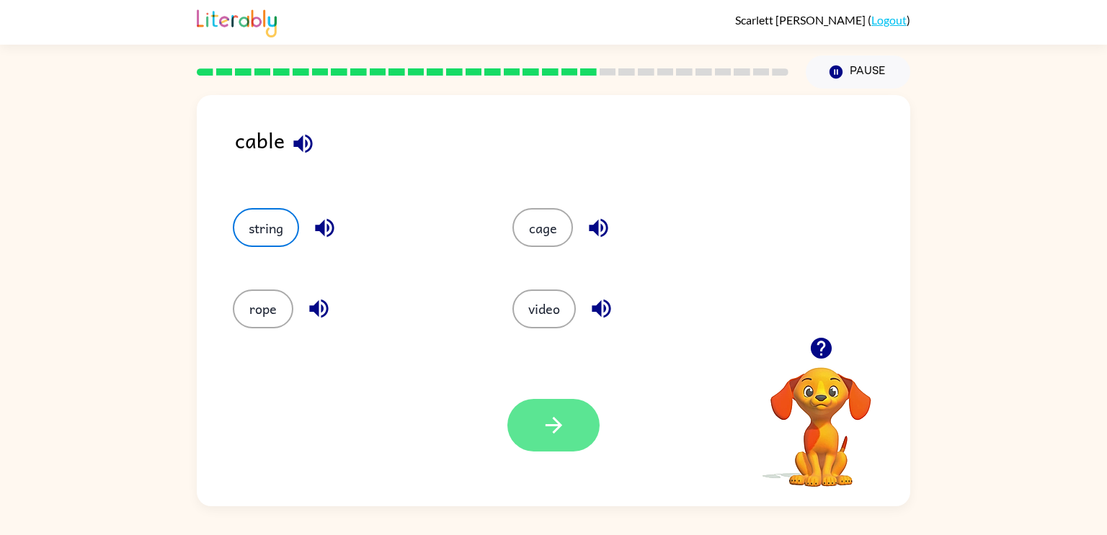
click at [552, 443] on button "button" at bounding box center [553, 425] width 92 height 53
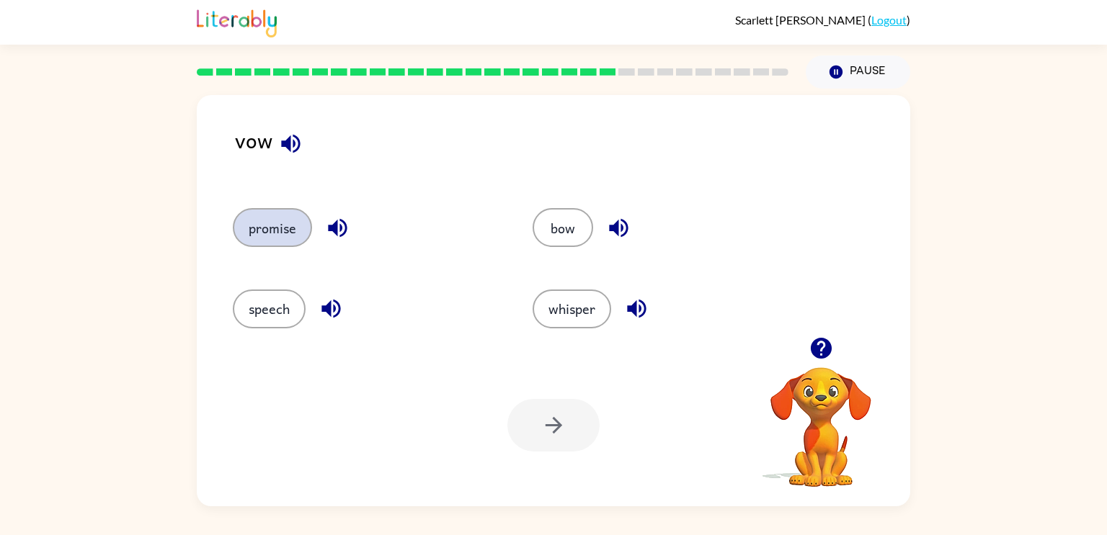
click at [269, 236] on button "promise" at bounding box center [272, 227] width 79 height 39
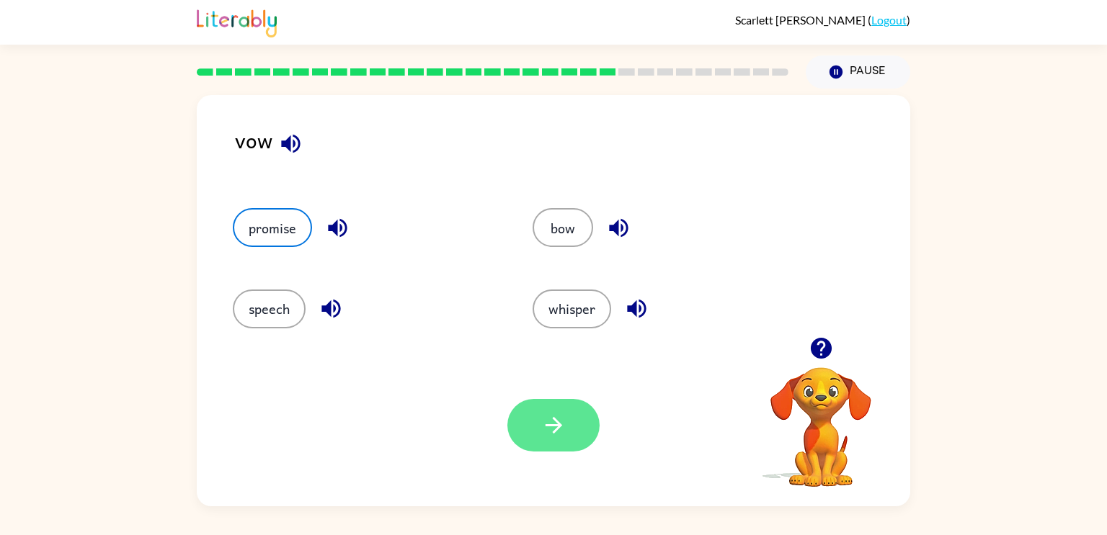
click at [558, 432] on icon "button" at bounding box center [553, 425] width 25 height 25
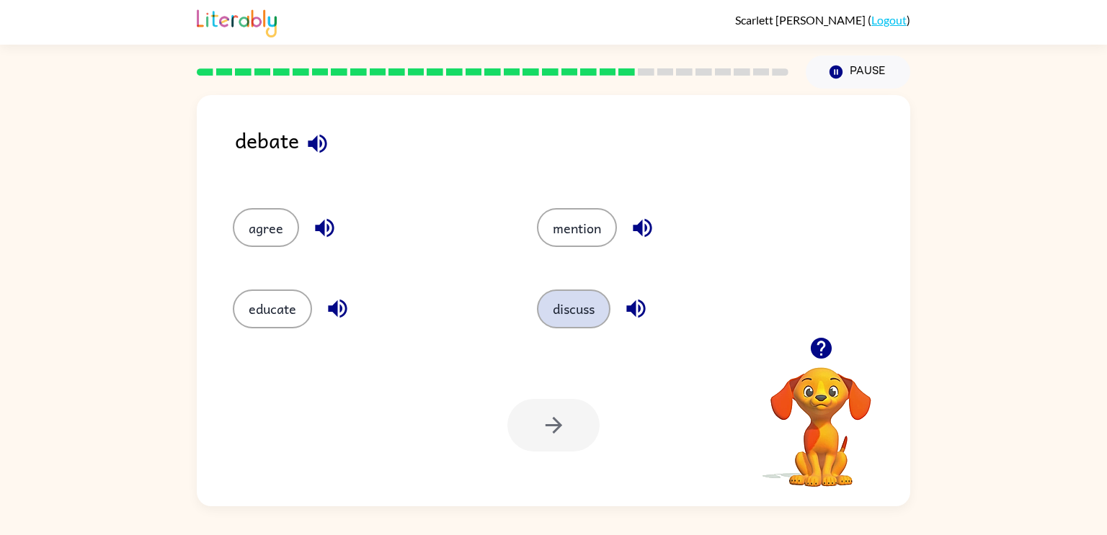
click at [568, 323] on button "discuss" at bounding box center [573, 309] width 73 height 39
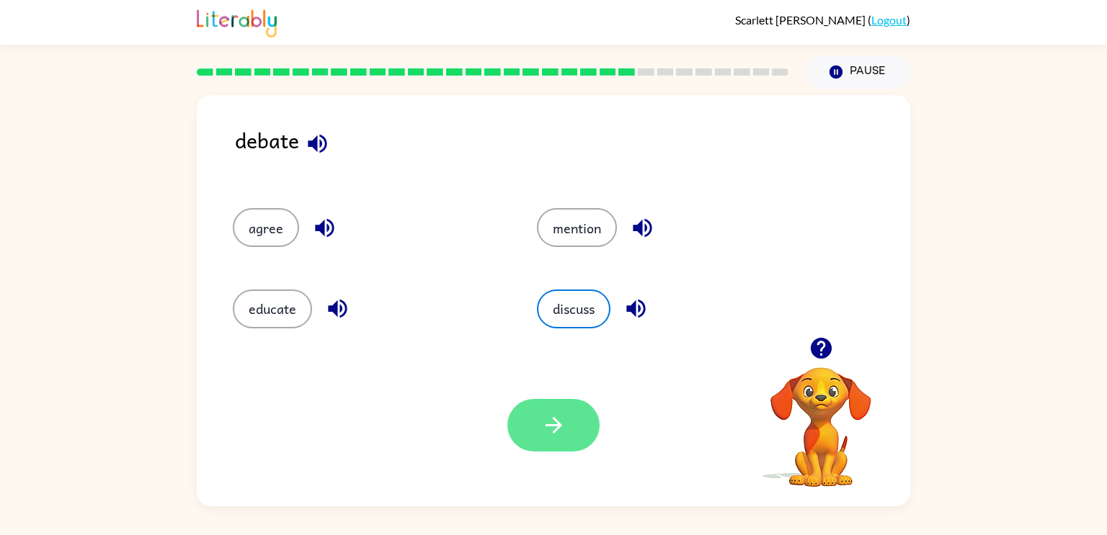
click at [550, 440] on button "button" at bounding box center [553, 425] width 92 height 53
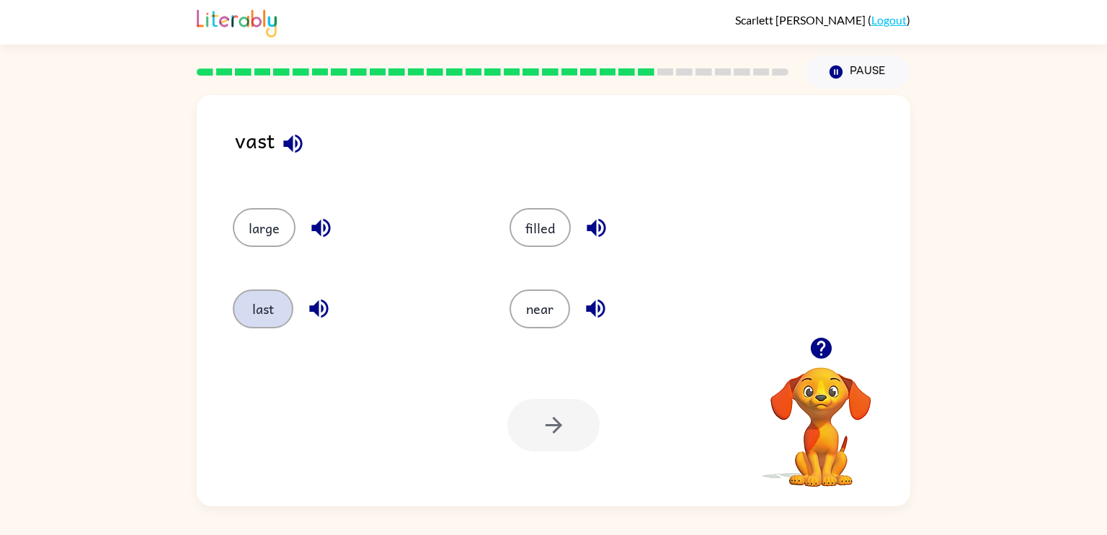
click at [265, 308] on button "last" at bounding box center [263, 309] width 61 height 39
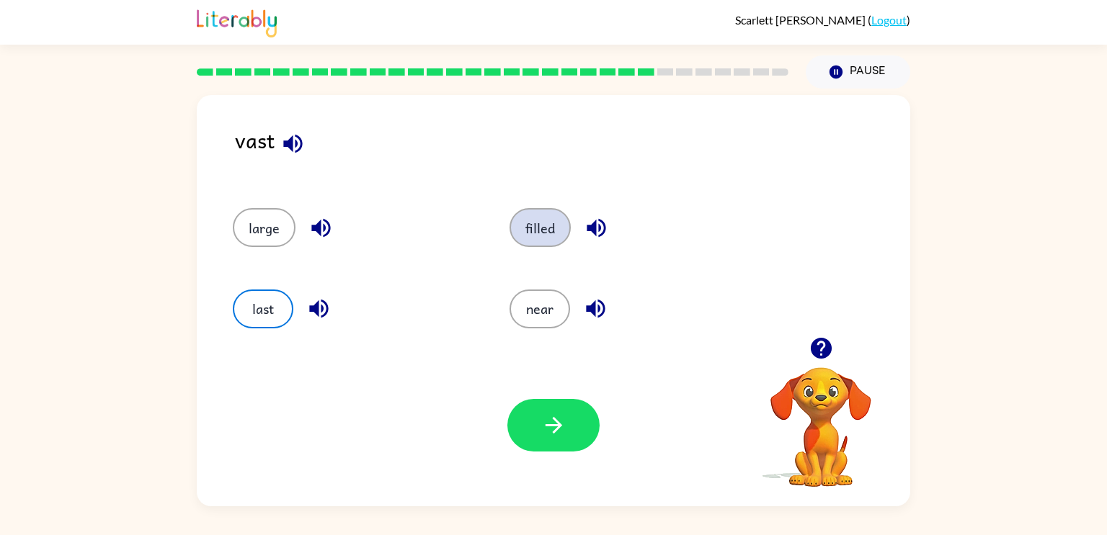
click at [539, 215] on button "filled" at bounding box center [539, 227] width 61 height 39
click at [543, 308] on button "near" at bounding box center [539, 309] width 61 height 39
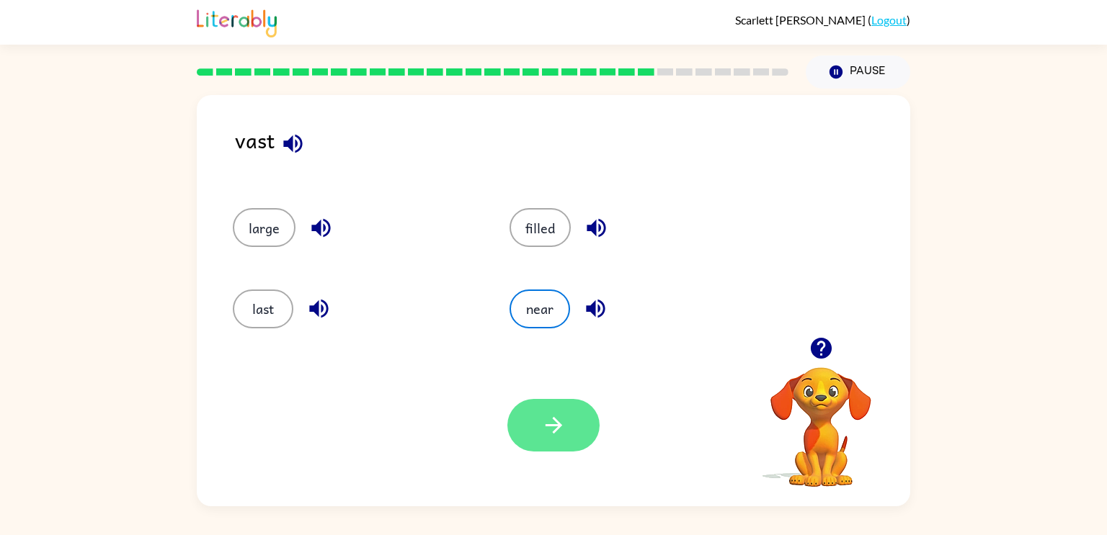
click at [542, 418] on icon "button" at bounding box center [553, 425] width 25 height 25
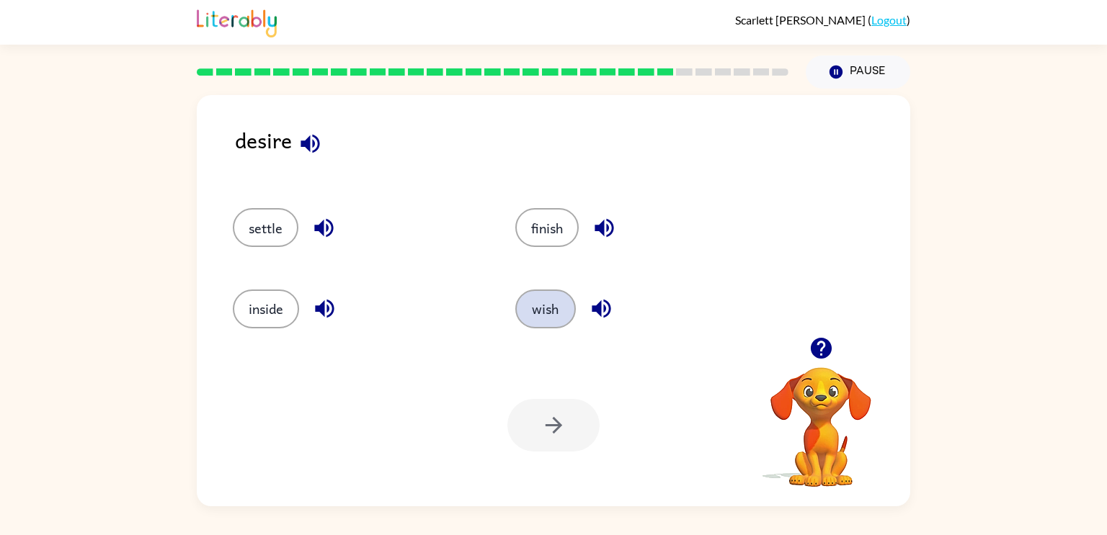
click at [539, 317] on button "wish" at bounding box center [545, 309] width 61 height 39
click at [548, 410] on button "button" at bounding box center [553, 425] width 92 height 53
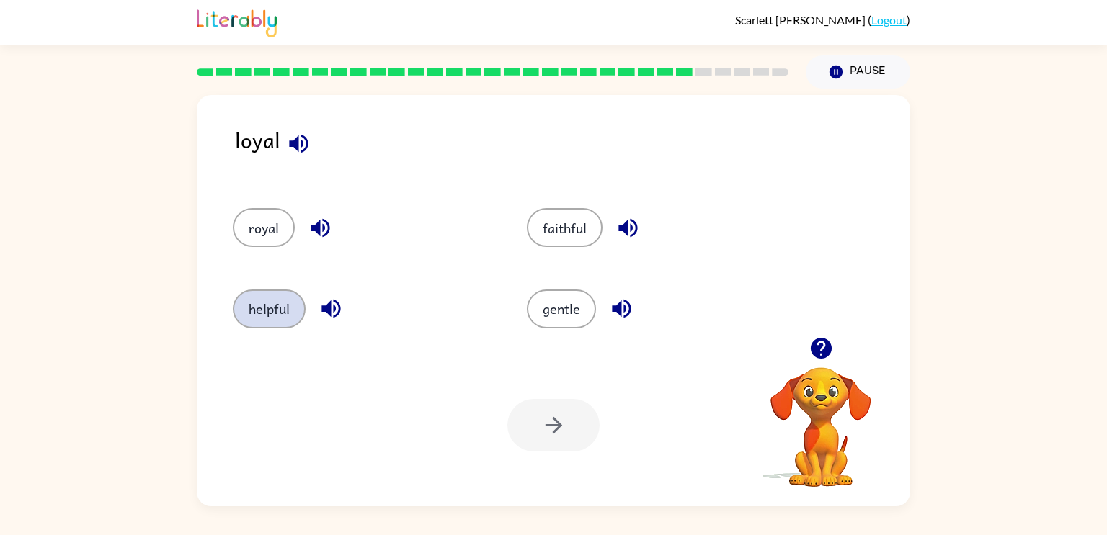
click at [264, 323] on button "helpful" at bounding box center [269, 309] width 73 height 39
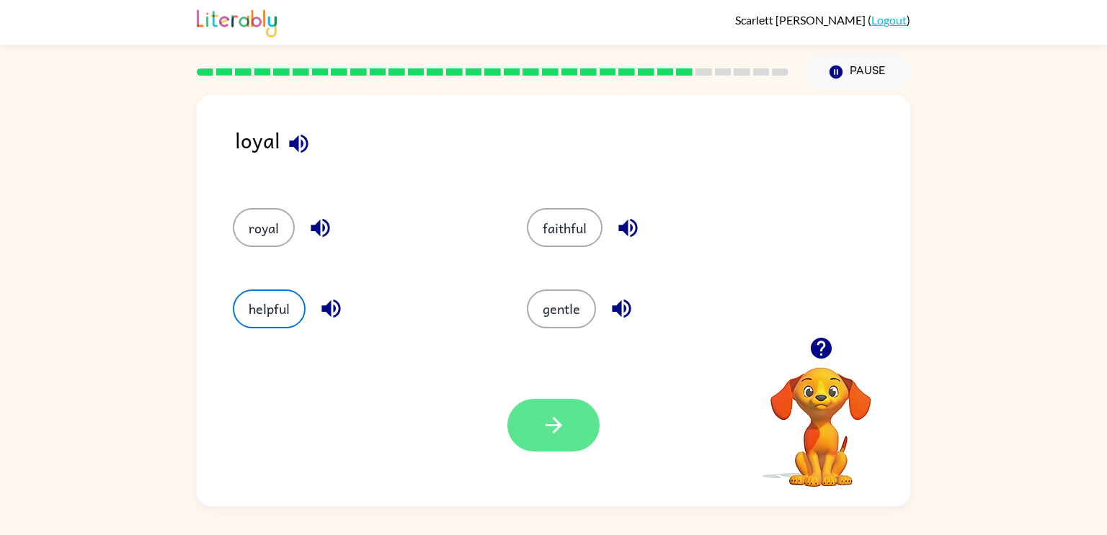
click at [542, 445] on button "button" at bounding box center [553, 425] width 92 height 53
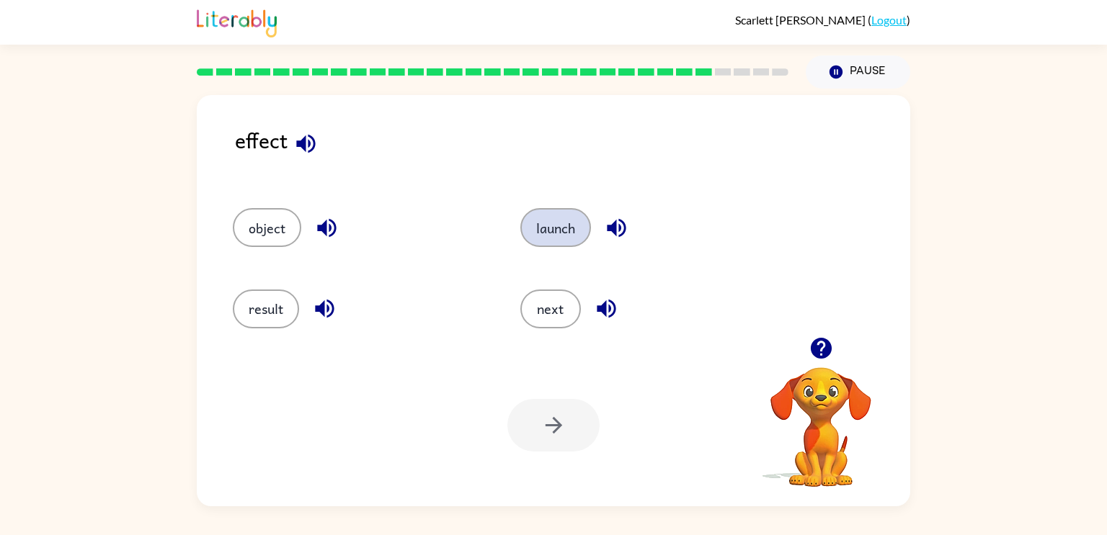
click at [546, 245] on button "launch" at bounding box center [555, 227] width 71 height 39
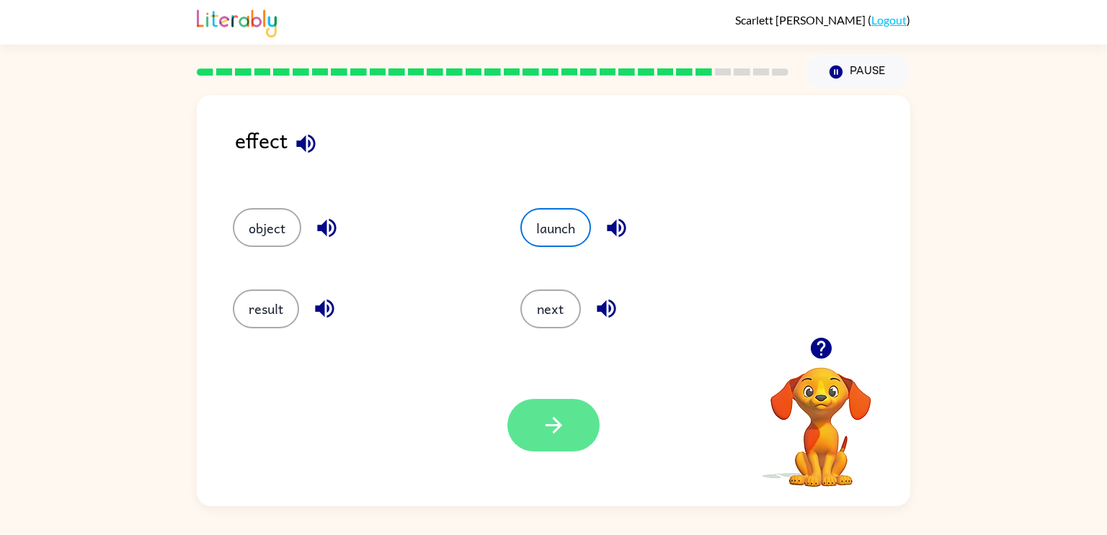
click at [549, 450] on button "button" at bounding box center [553, 425] width 92 height 53
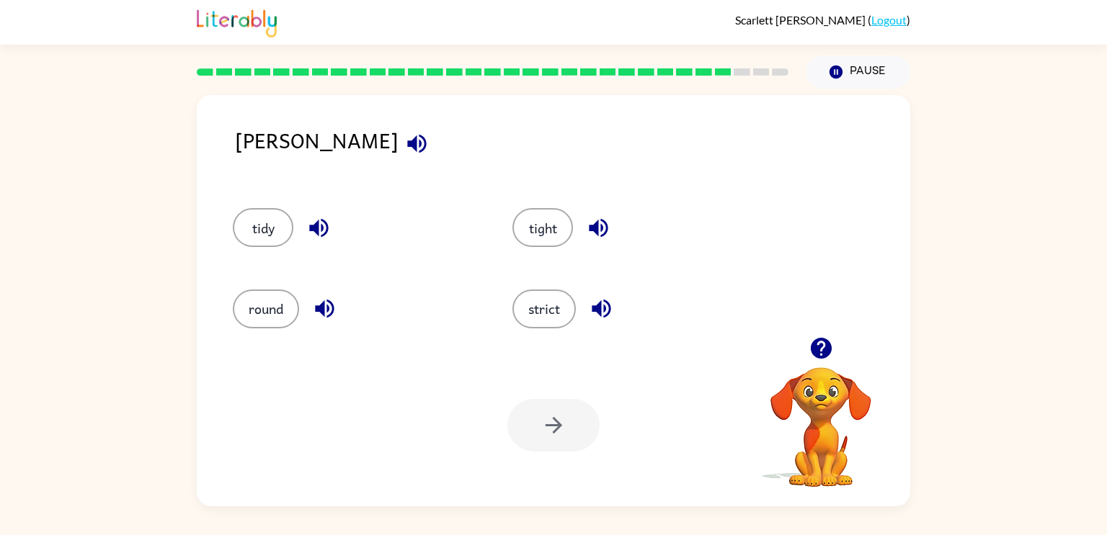
click at [0, 280] on div "stern tidy tight round strict Your browser must support playing .mp4 files to u…" at bounding box center [553, 298] width 1107 height 418
click at [550, 306] on button "strict" at bounding box center [543, 309] width 63 height 39
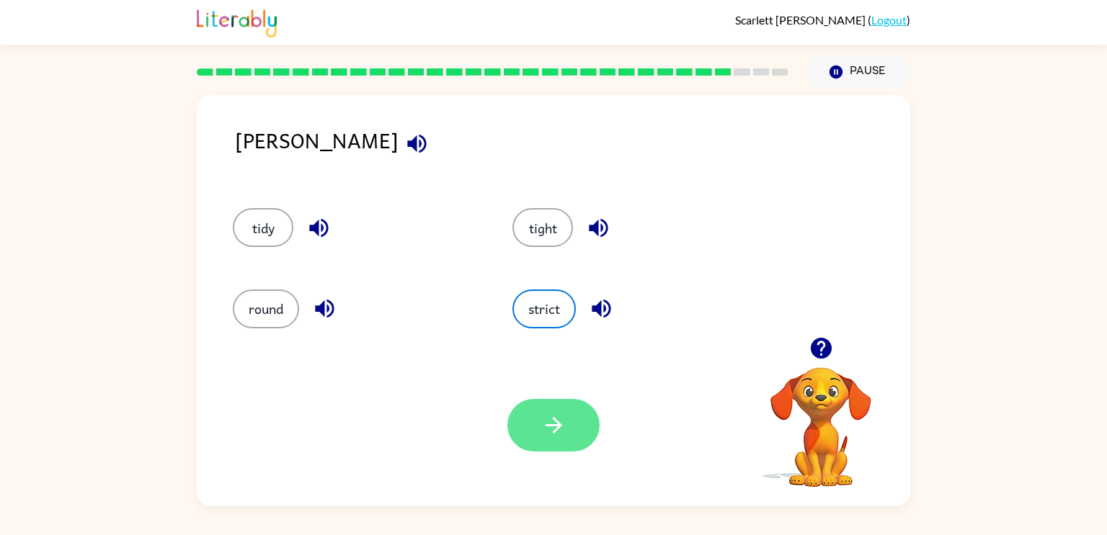
click at [578, 442] on button "button" at bounding box center [553, 425] width 92 height 53
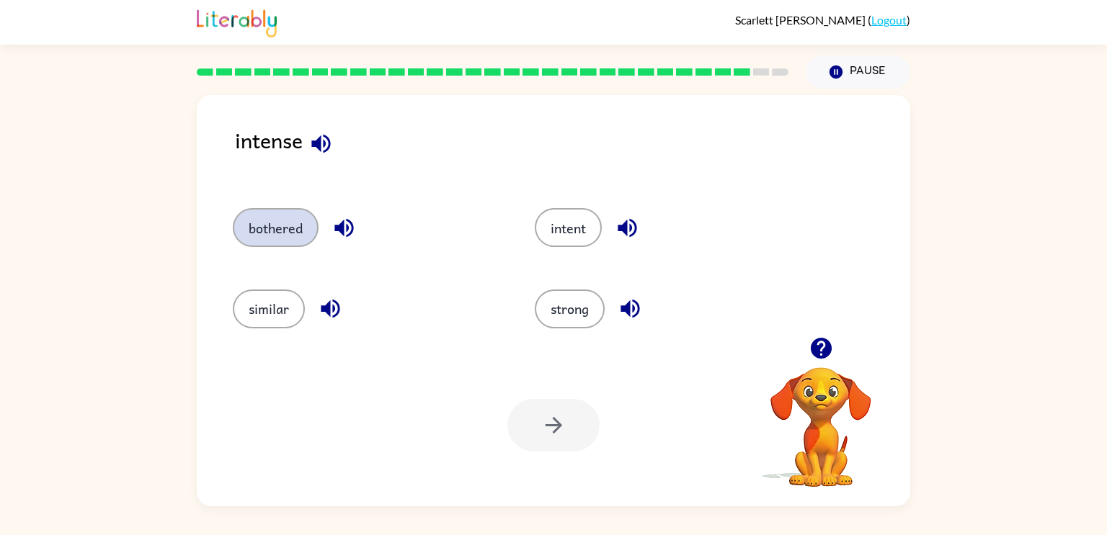
click at [259, 231] on button "bothered" at bounding box center [276, 227] width 86 height 39
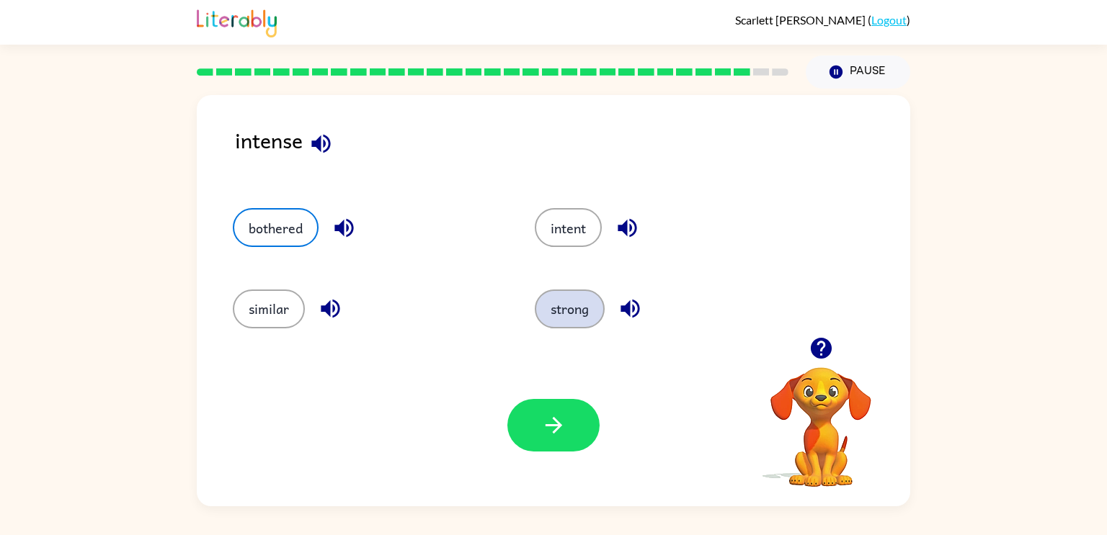
click at [559, 307] on button "strong" at bounding box center [570, 309] width 70 height 39
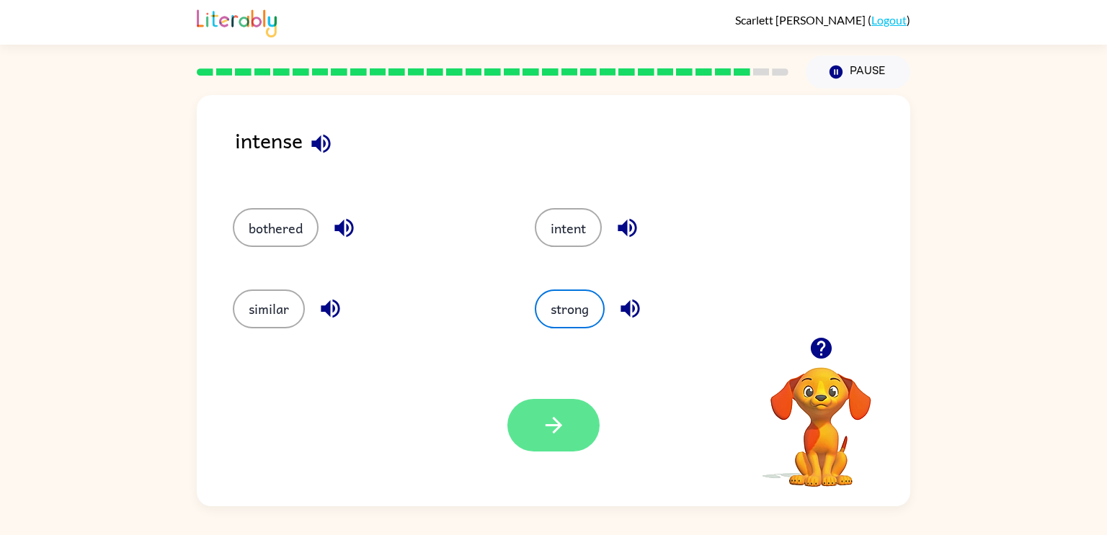
click at [548, 430] on icon "button" at bounding box center [553, 425] width 25 height 25
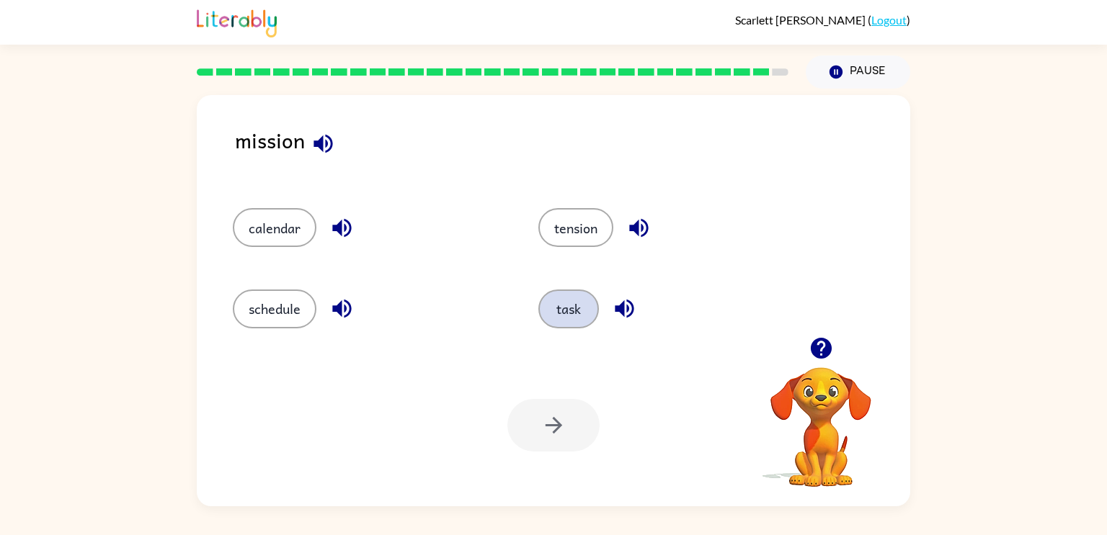
click at [576, 311] on button "task" at bounding box center [568, 309] width 61 height 39
click at [561, 439] on button "button" at bounding box center [553, 425] width 92 height 53
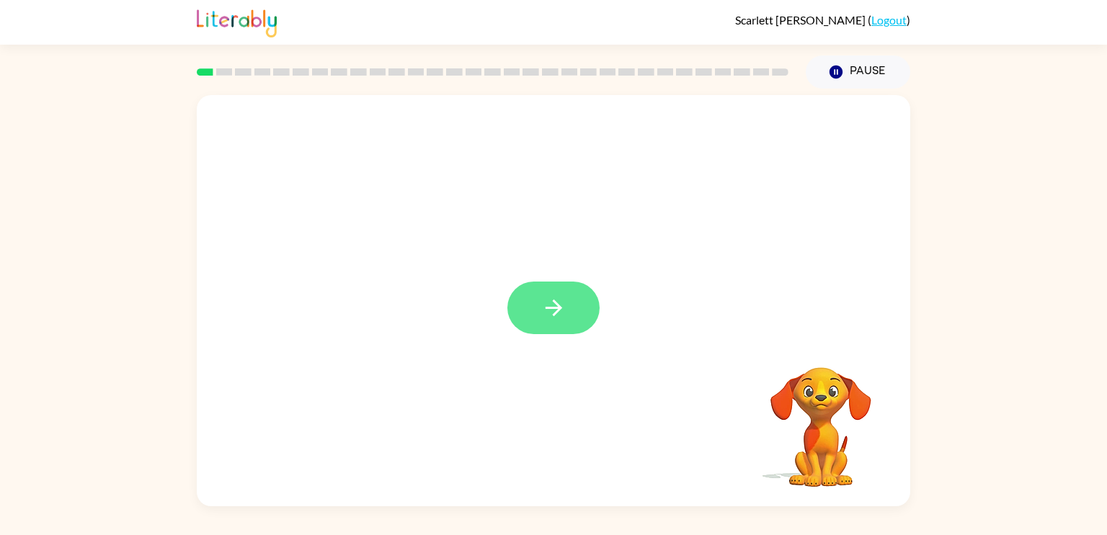
click at [566, 320] on button "button" at bounding box center [553, 308] width 92 height 53
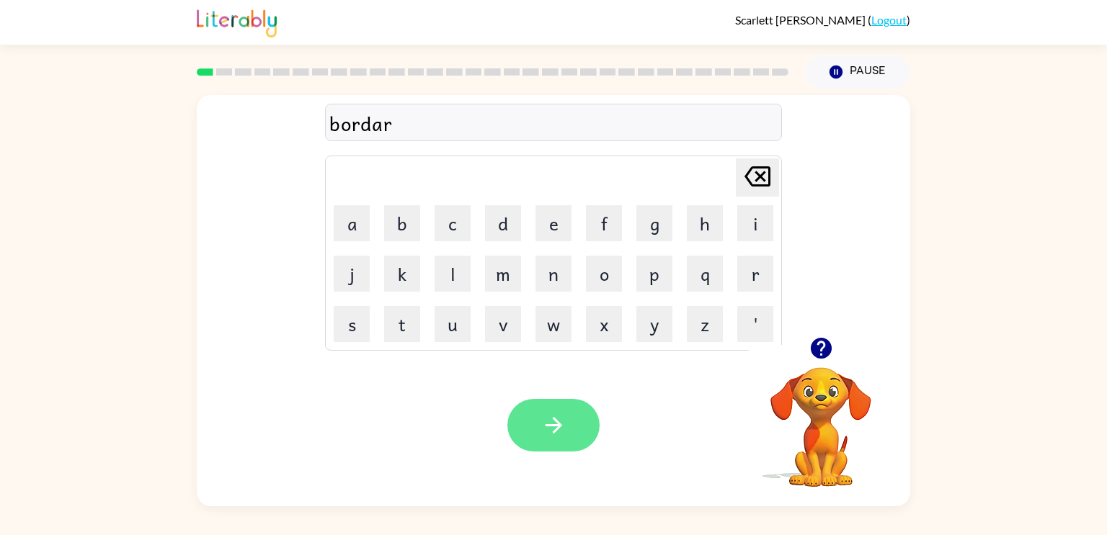
click at [548, 405] on button "button" at bounding box center [553, 425] width 92 height 53
click at [535, 436] on button "button" at bounding box center [553, 425] width 92 height 53
click at [548, 427] on icon "button" at bounding box center [553, 425] width 25 height 25
click at [548, 427] on div at bounding box center [553, 425] width 92 height 53
click at [553, 444] on button "button" at bounding box center [553, 425] width 92 height 53
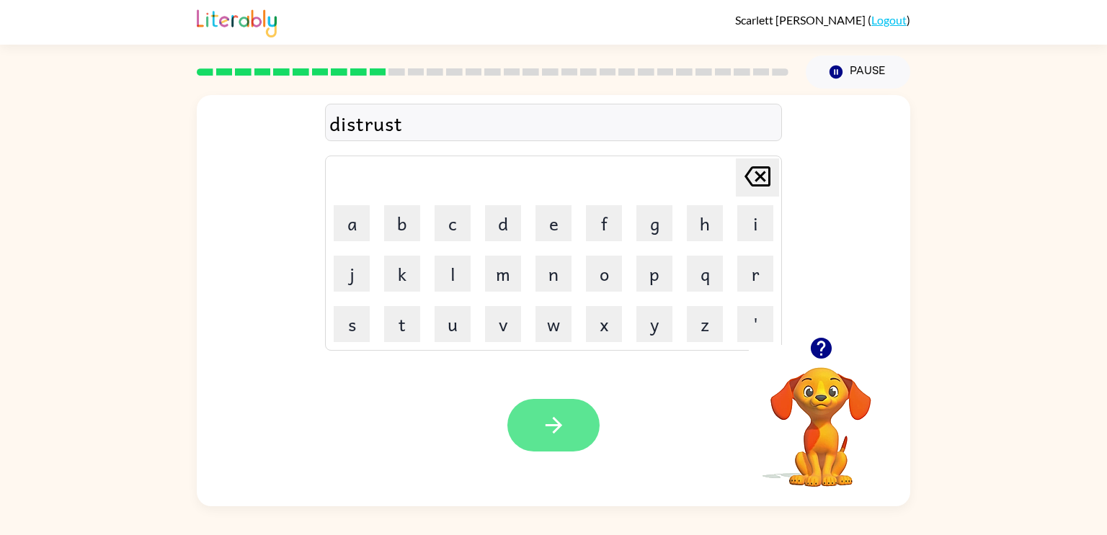
click at [543, 420] on icon "button" at bounding box center [553, 425] width 25 height 25
click at [566, 440] on button "button" at bounding box center [553, 425] width 92 height 53
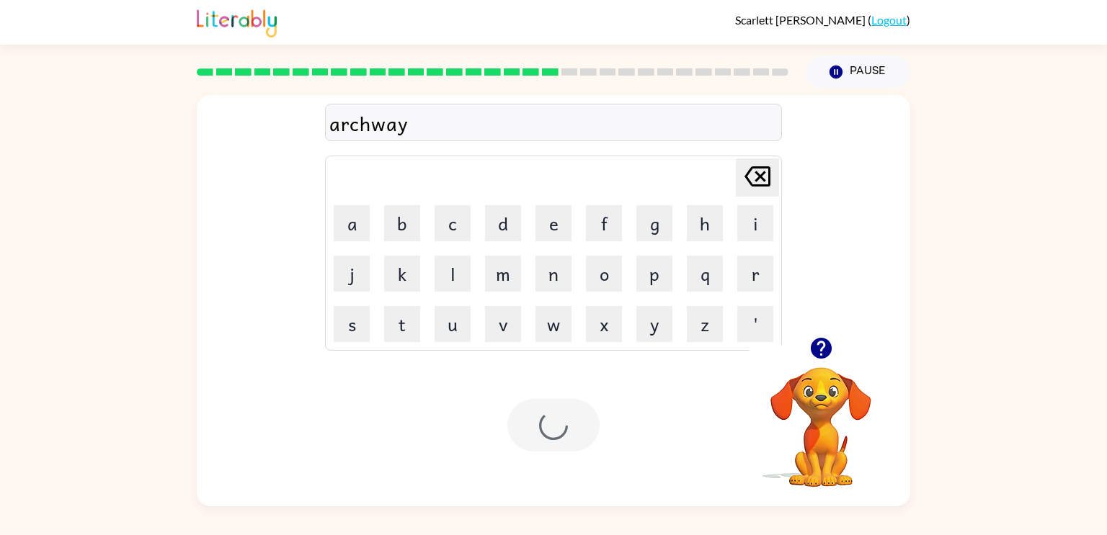
click at [527, 444] on div at bounding box center [553, 425] width 92 height 53
click at [515, 424] on button "button" at bounding box center [553, 425] width 92 height 53
click at [540, 442] on button "button" at bounding box center [553, 425] width 92 height 53
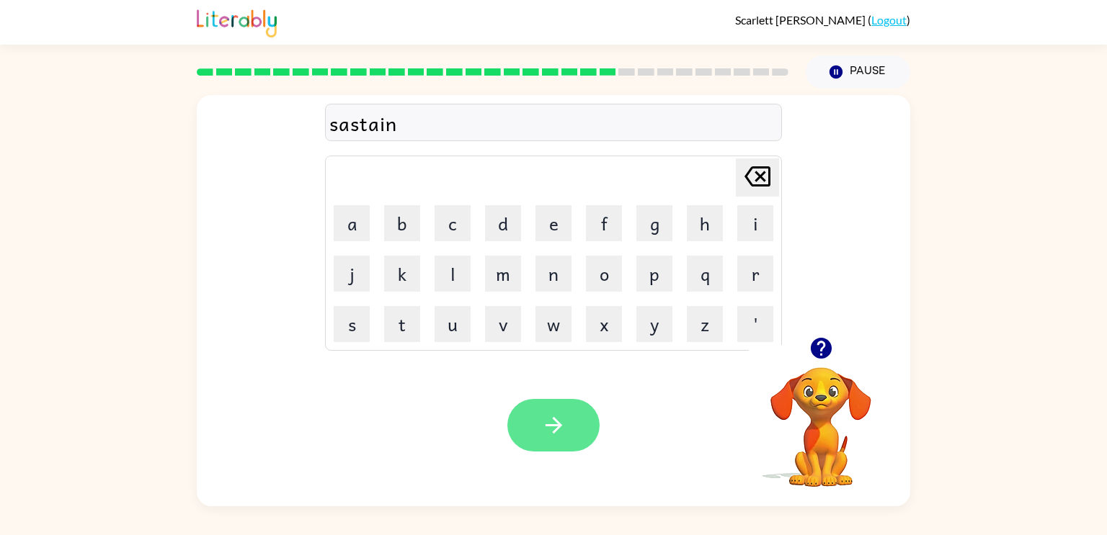
click at [579, 429] on button "button" at bounding box center [553, 425] width 92 height 53
click at [559, 434] on icon "button" at bounding box center [553, 425] width 25 height 25
click at [556, 445] on button "button" at bounding box center [553, 425] width 92 height 53
click at [554, 432] on icon "button" at bounding box center [553, 425] width 17 height 17
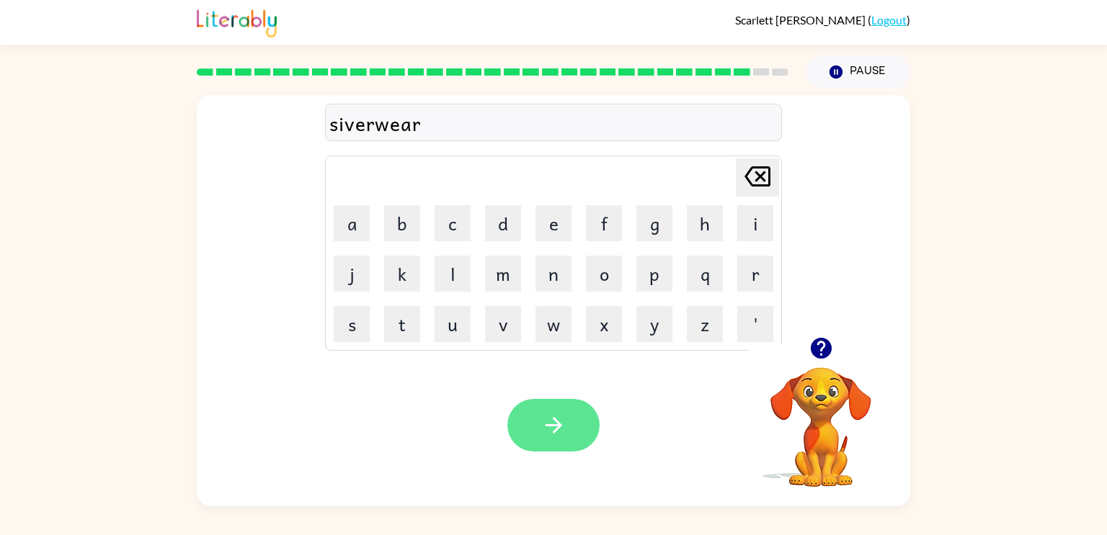
click at [553, 447] on button "button" at bounding box center [553, 425] width 92 height 53
click at [564, 416] on icon "button" at bounding box center [553, 425] width 25 height 25
